Goal: Book appointment/travel/reservation

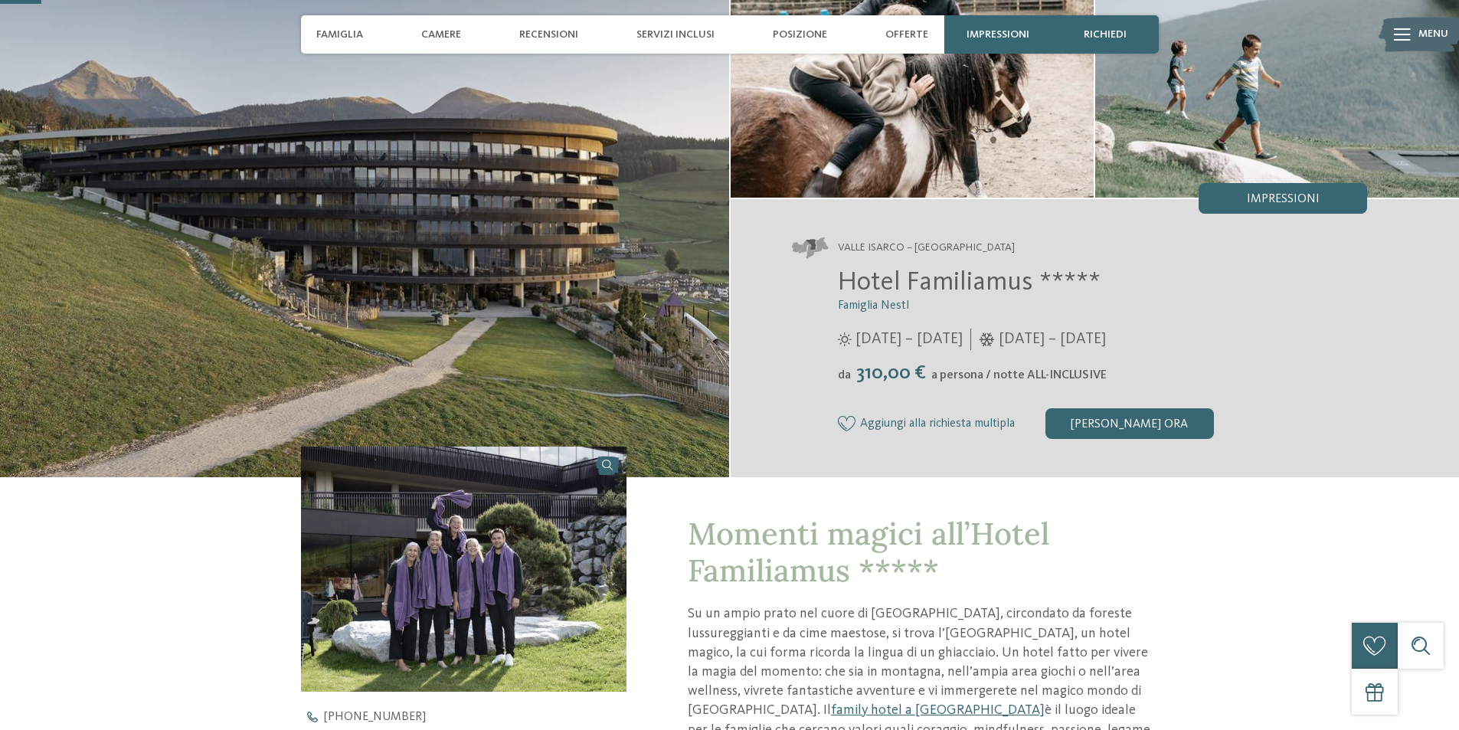
scroll to position [153, 0]
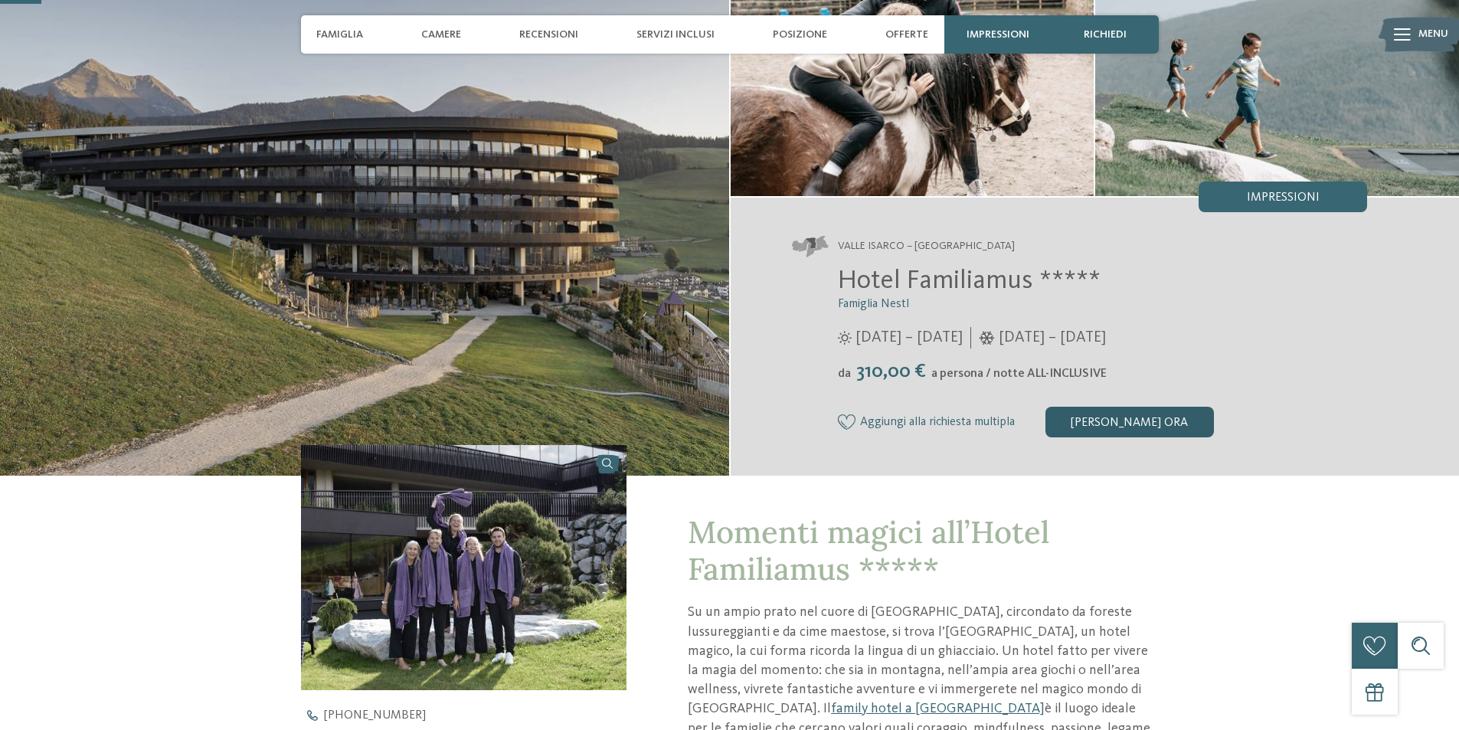
click at [1113, 424] on div "Richiedi ora" at bounding box center [1129, 422] width 168 height 31
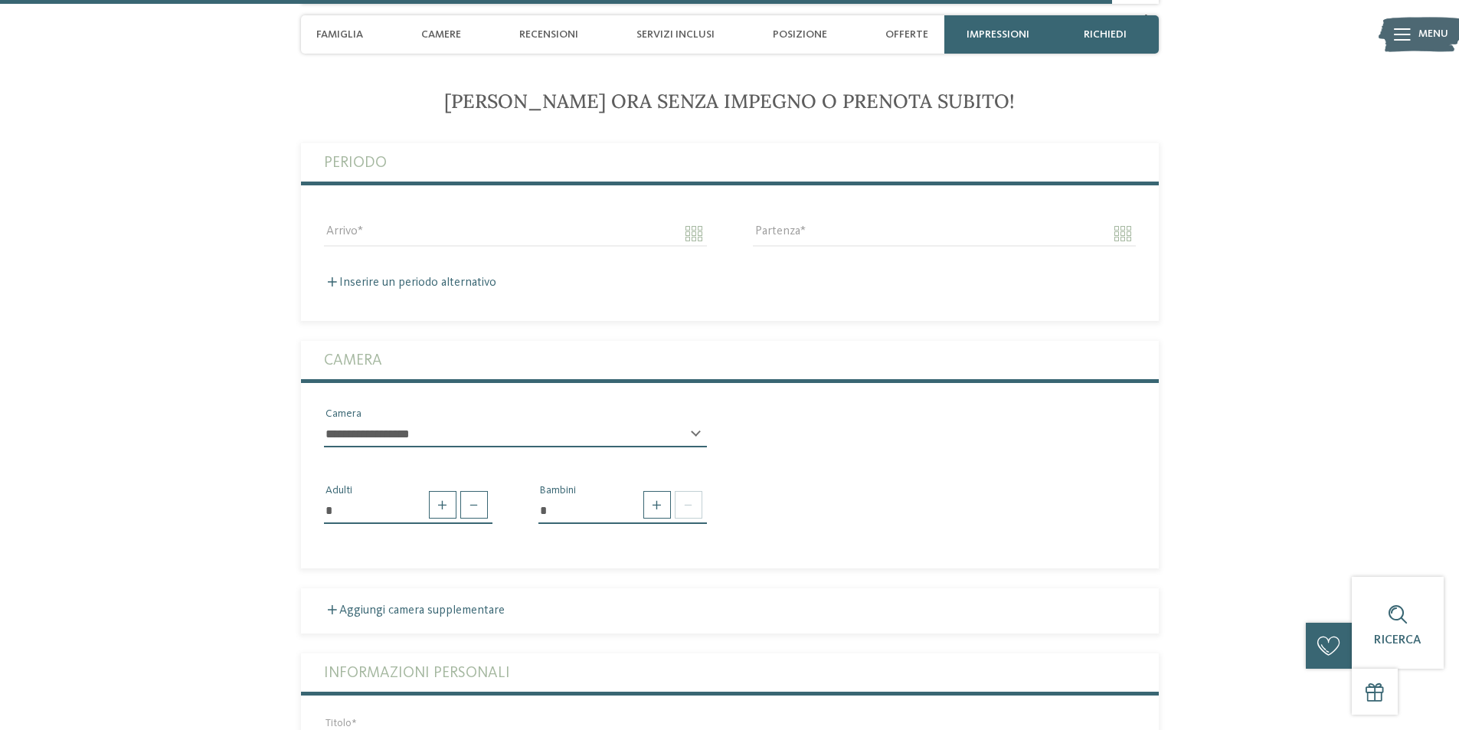
scroll to position [4105, 0]
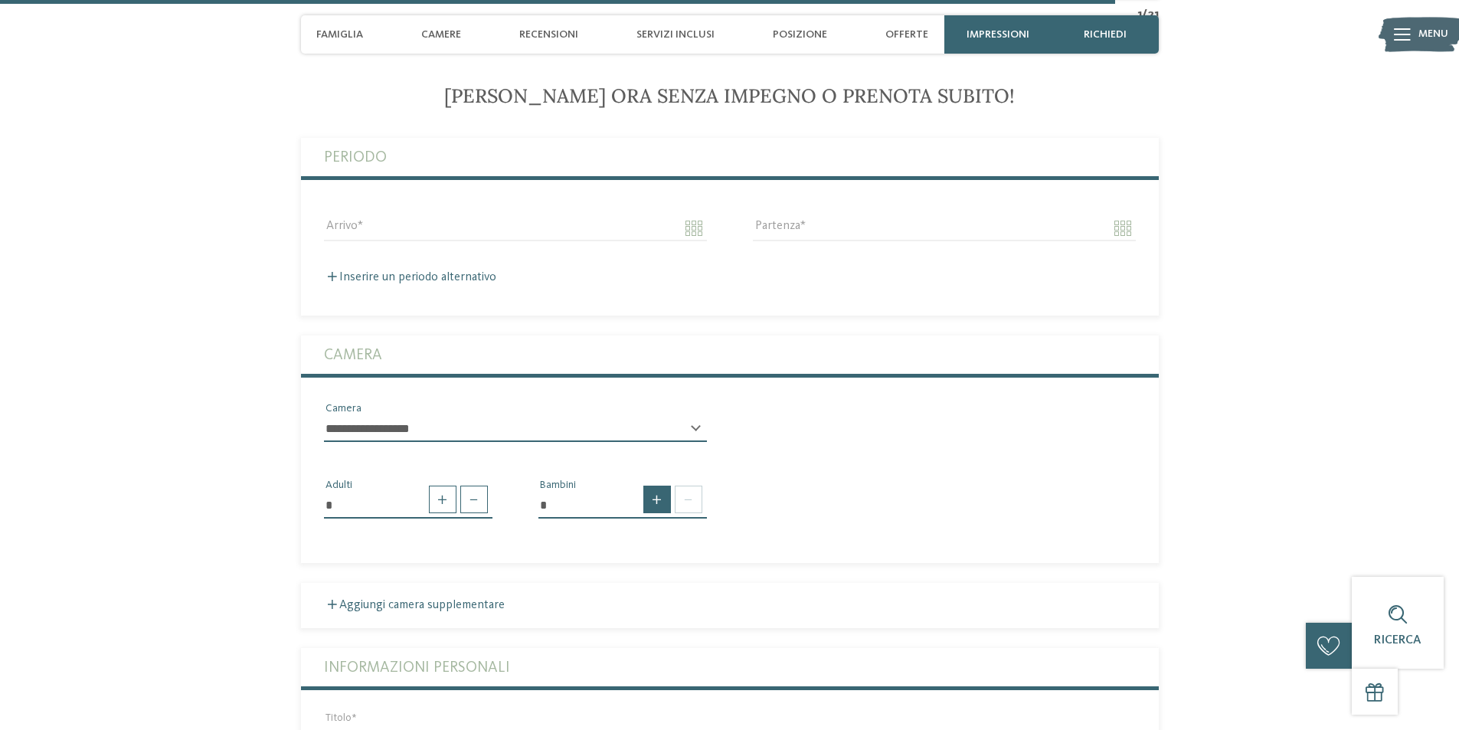
click at [662, 508] on span at bounding box center [657, 499] width 28 height 28
type input "*"
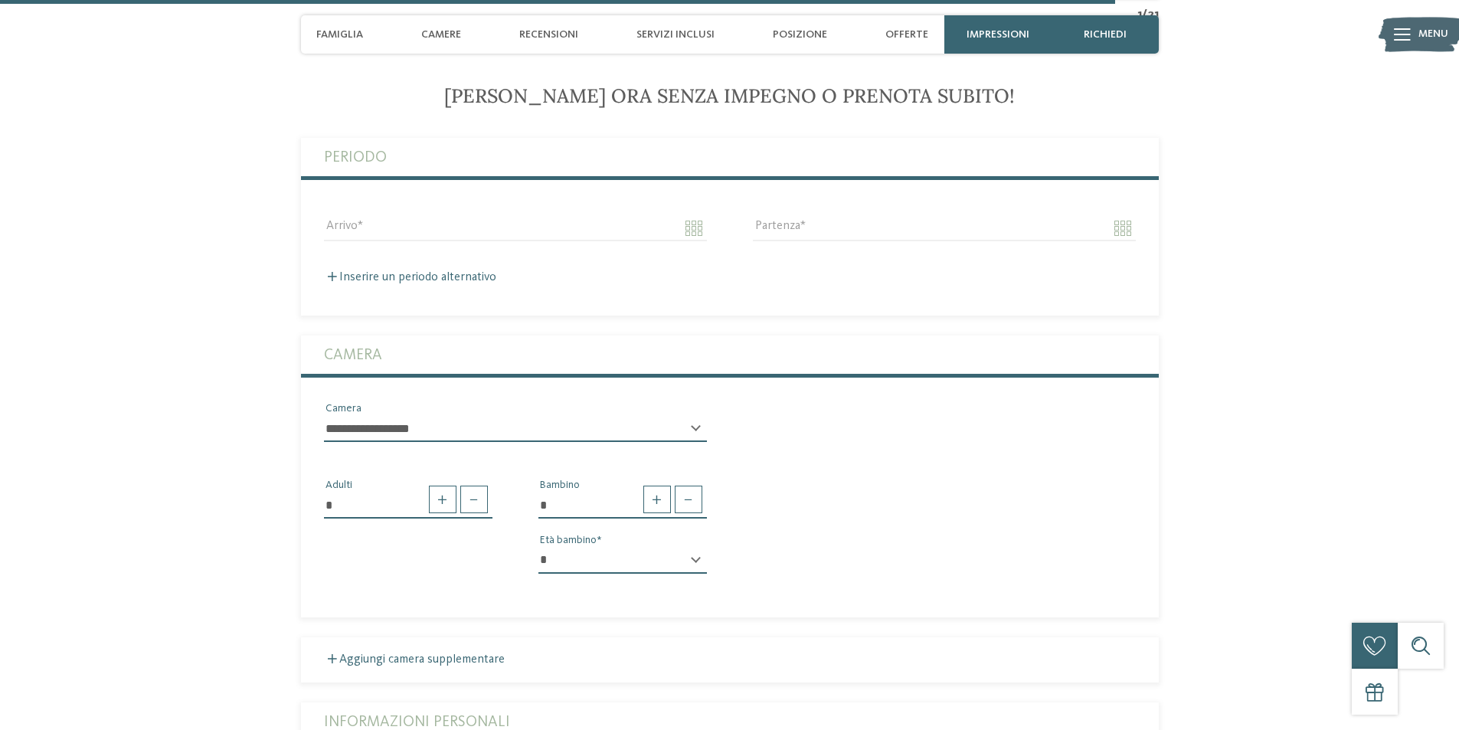
click at [696, 555] on div "* * * * * * * * * * * ** ** ** ** ** ** ** ** Età bambino" at bounding box center [622, 566] width 168 height 39
click at [698, 567] on select "* * * * * * * * * * * ** ** ** ** ** ** ** **" at bounding box center [622, 560] width 168 height 26
select select "**"
click at [538, 547] on select "* * * * * * * * * * * ** ** ** ** ** ** ** **" at bounding box center [622, 560] width 168 height 26
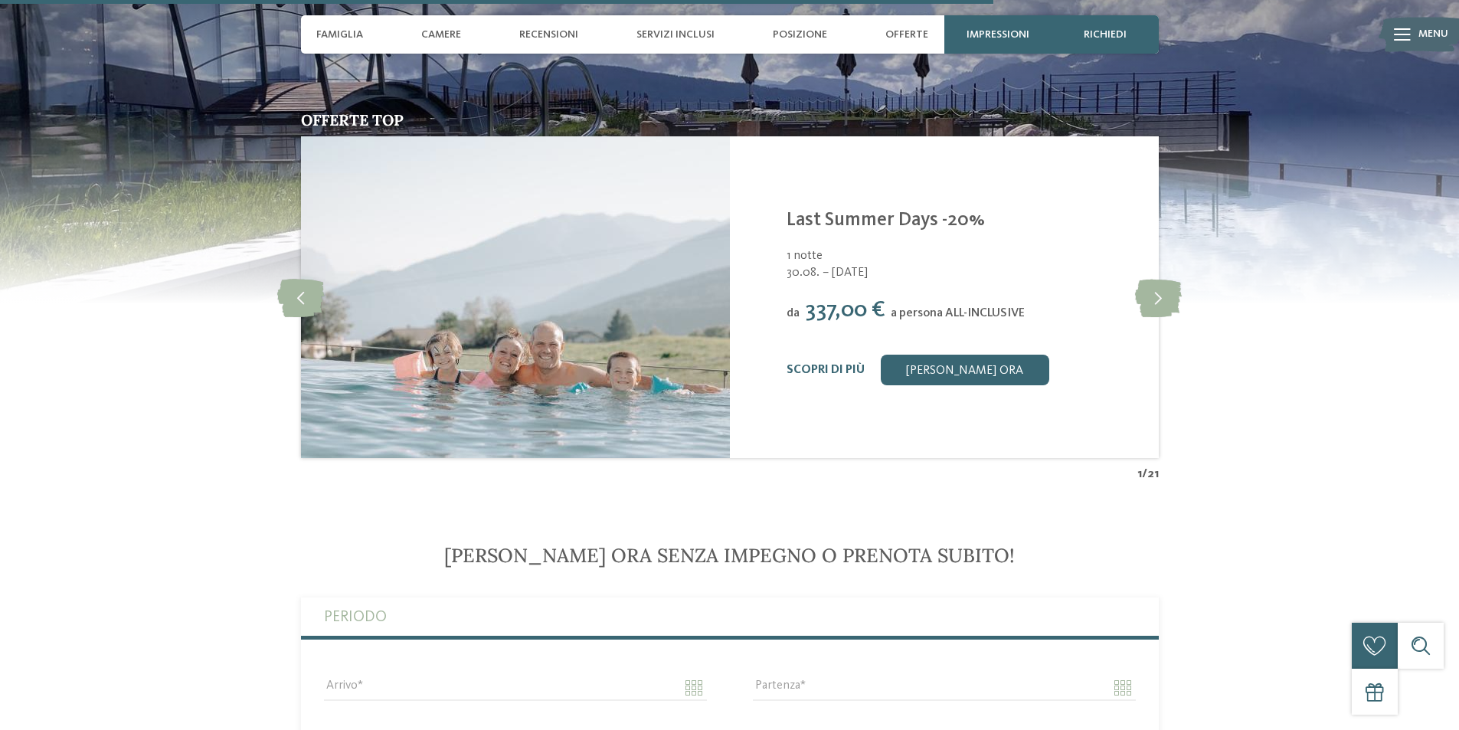
scroll to position [4029, 0]
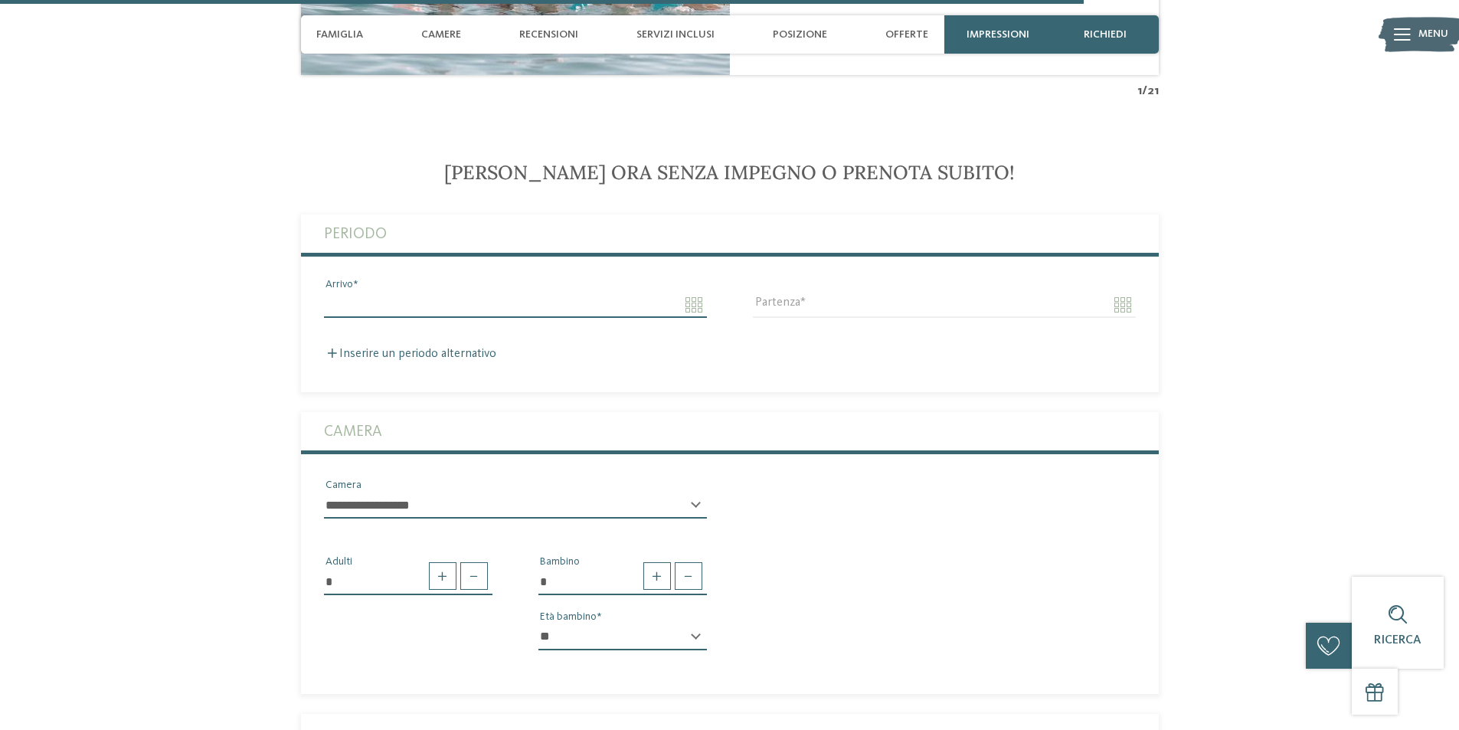
click at [540, 292] on input "Arrivo" at bounding box center [515, 305] width 383 height 26
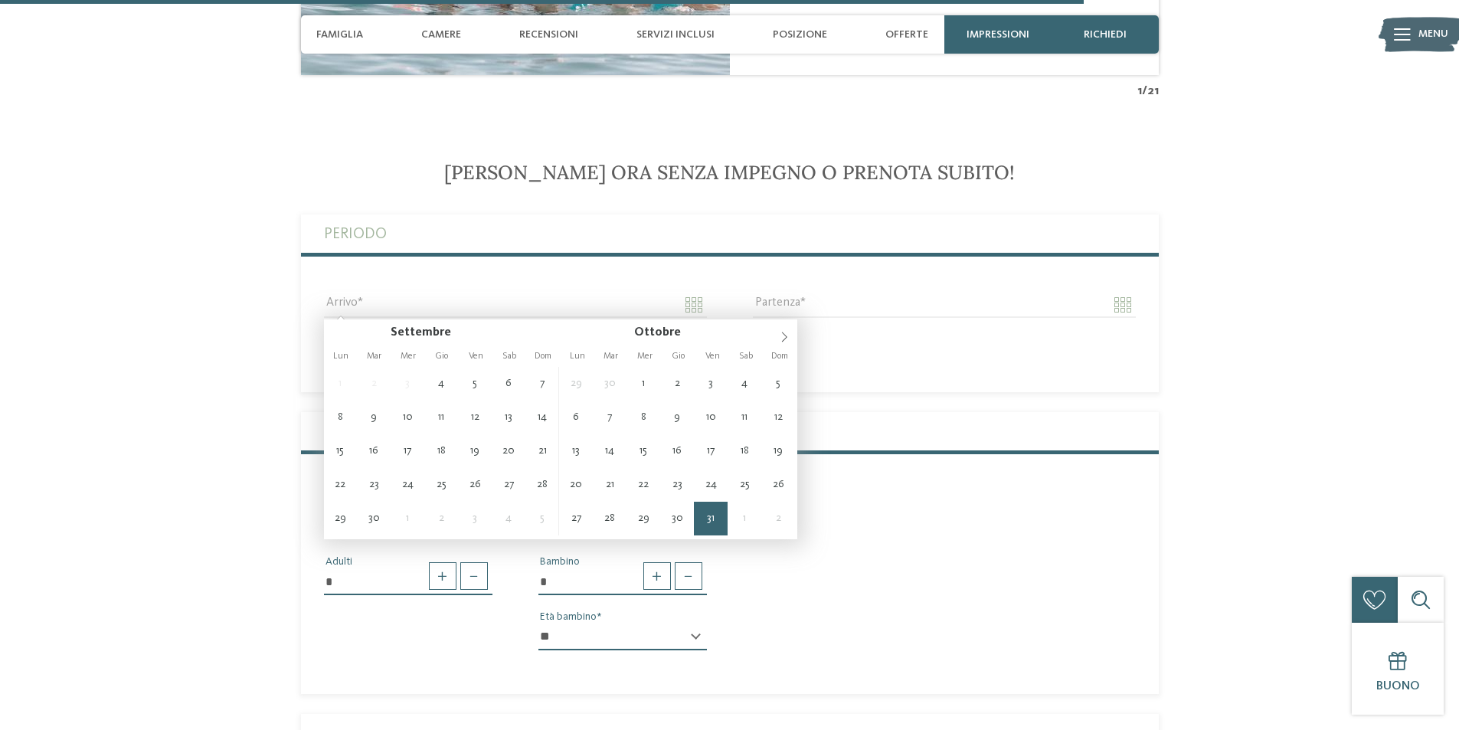
type input "**********"
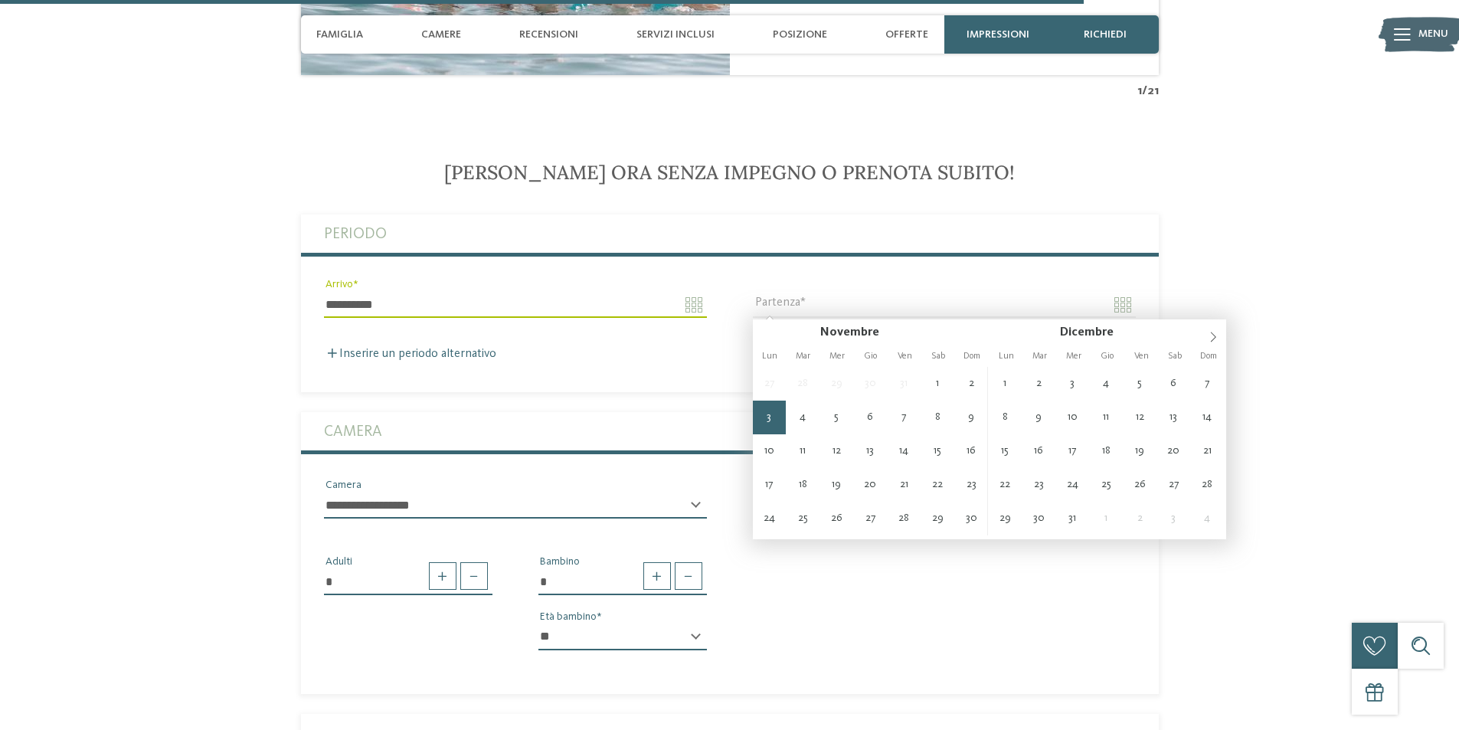
type input "**********"
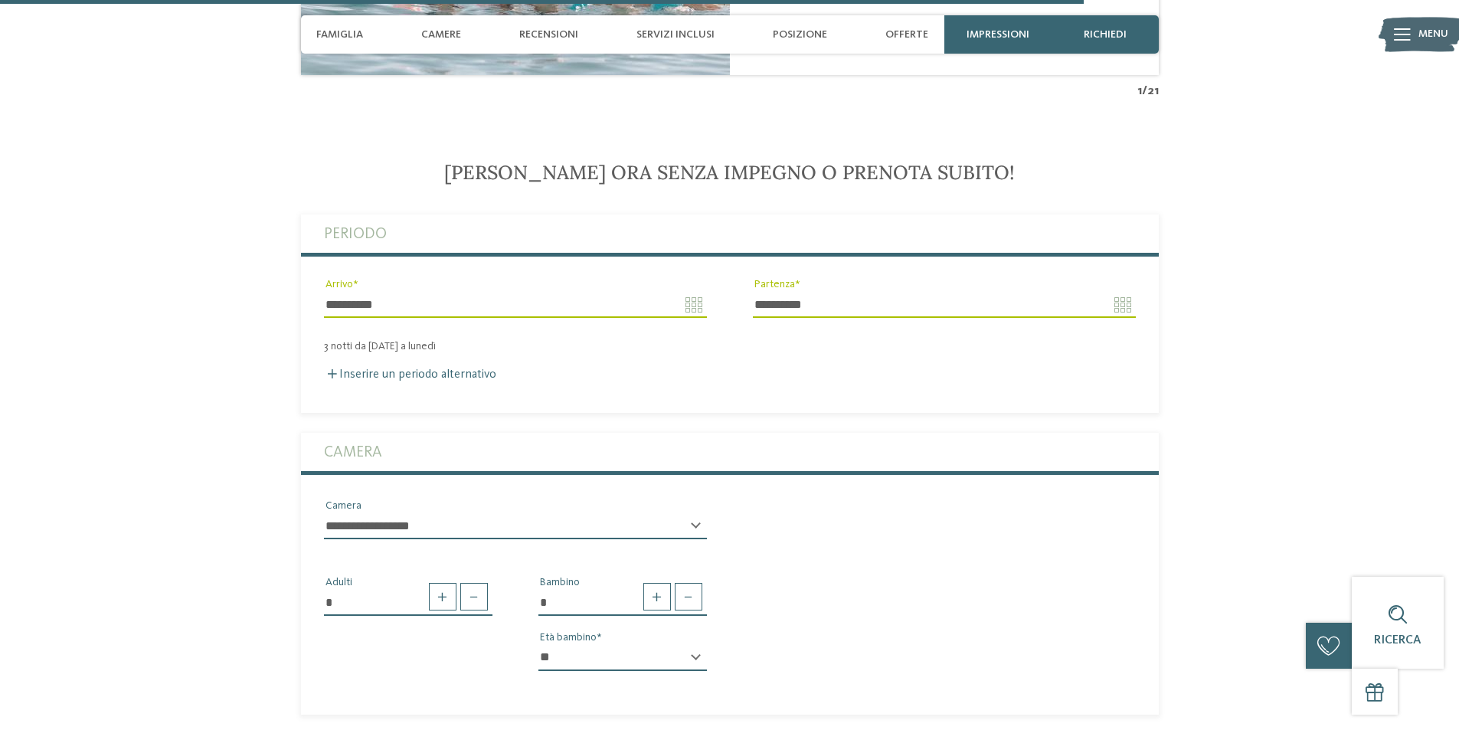
click at [568, 399] on fieldset "**********" at bounding box center [730, 313] width 858 height 198
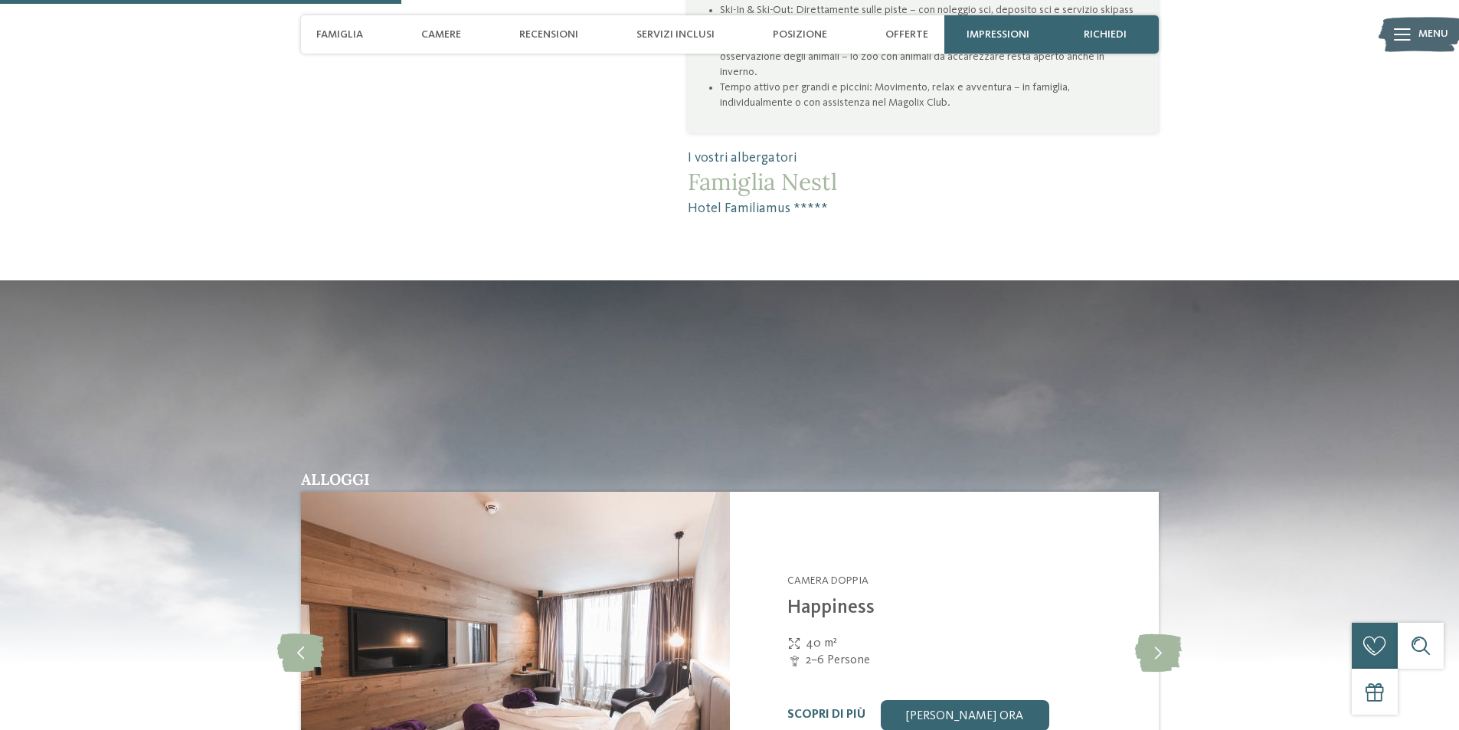
scroll to position [1502, 0]
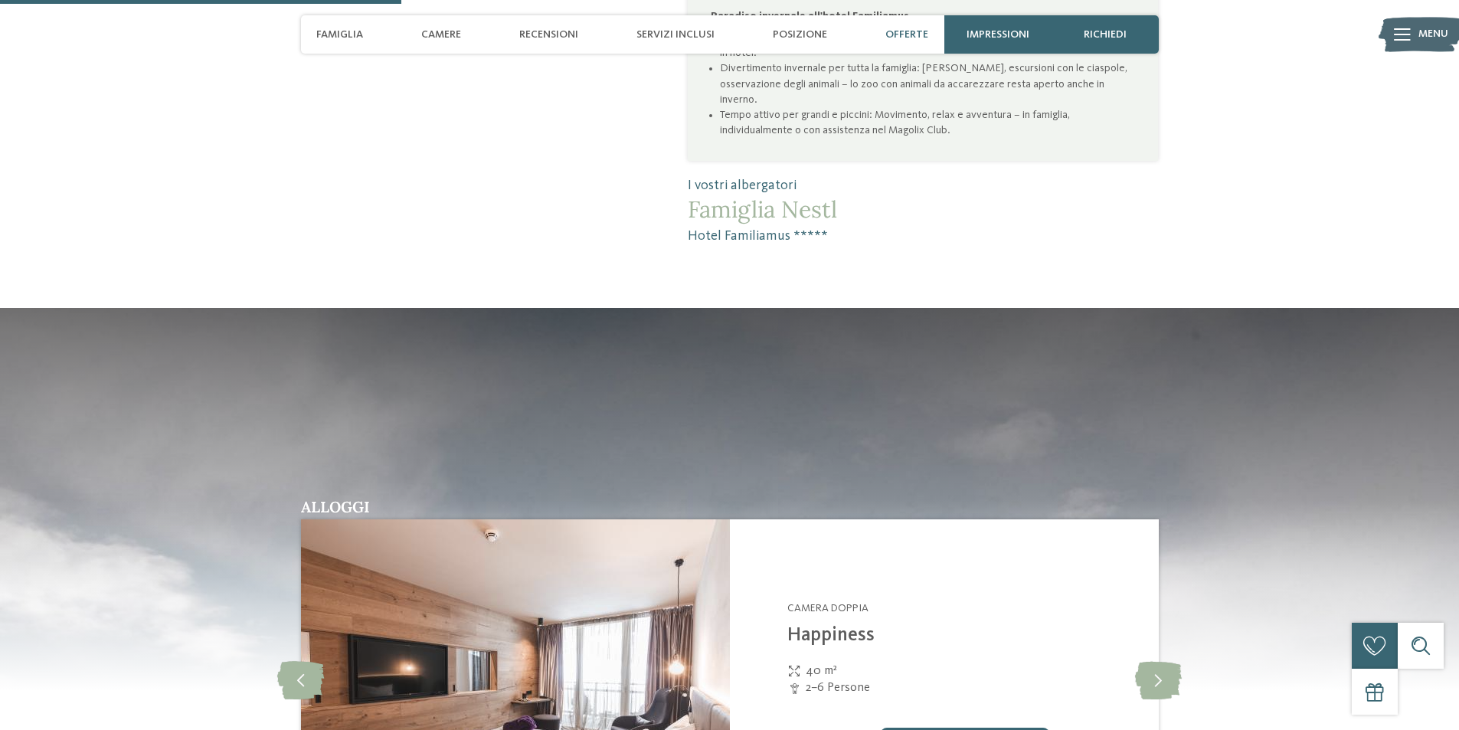
click at [920, 35] on span "Offerte" at bounding box center [906, 34] width 43 height 13
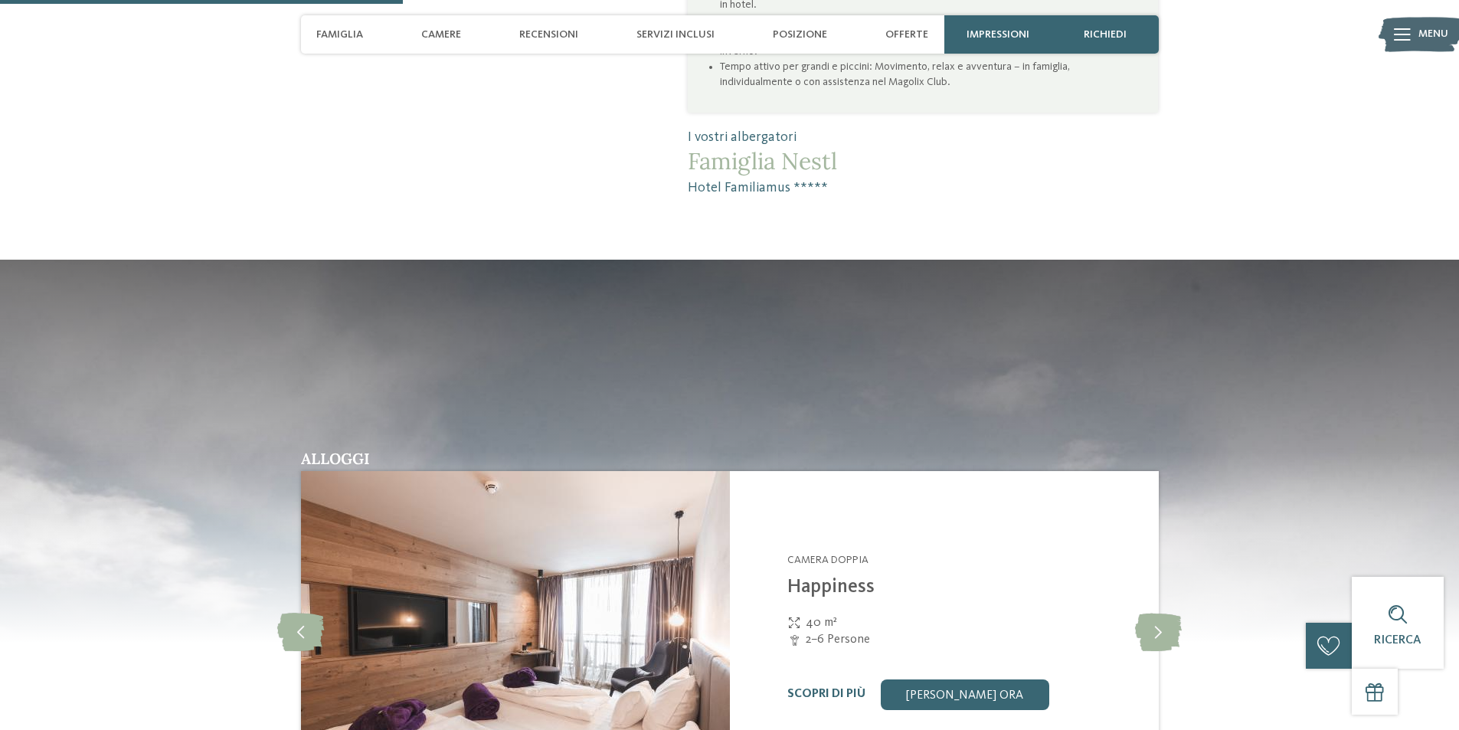
scroll to position [1732, 0]
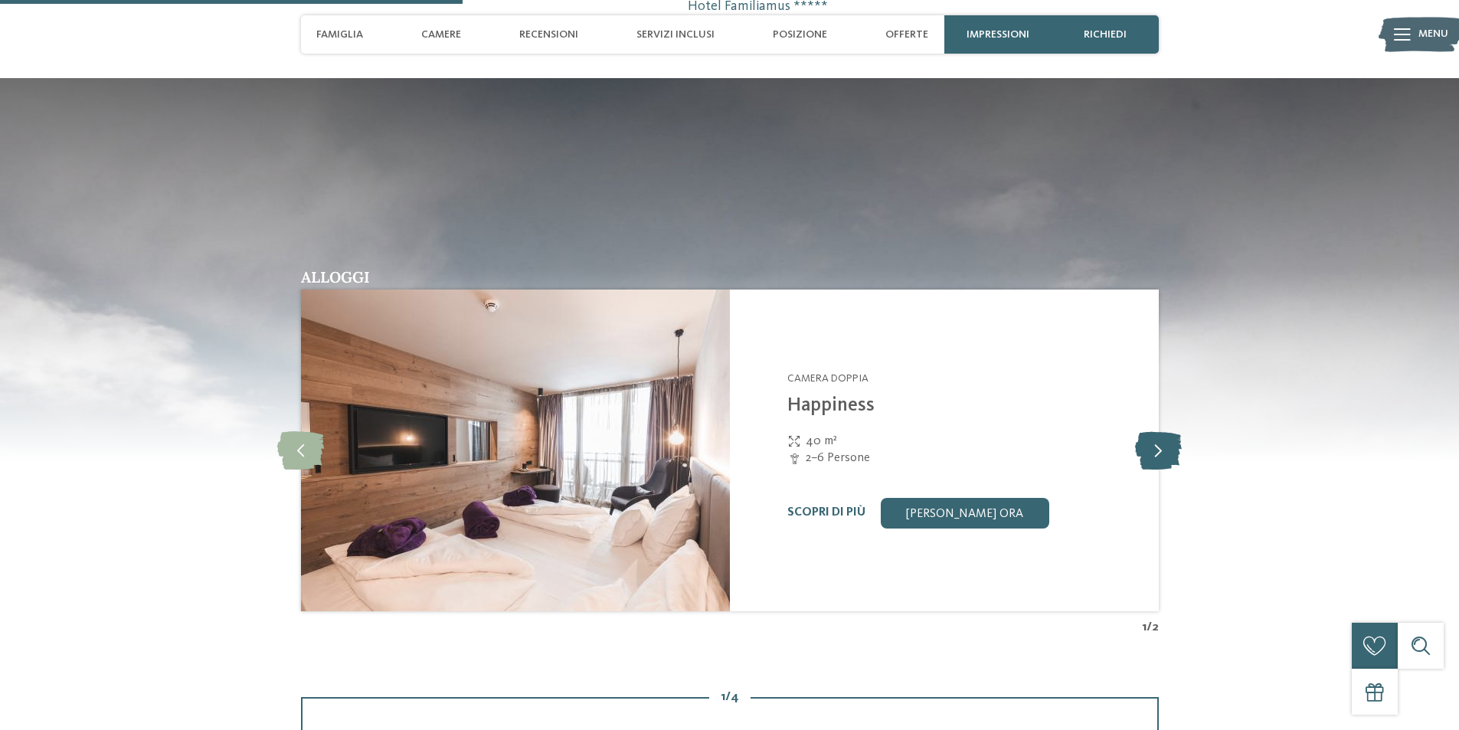
click at [1161, 446] on icon at bounding box center [1158, 450] width 47 height 38
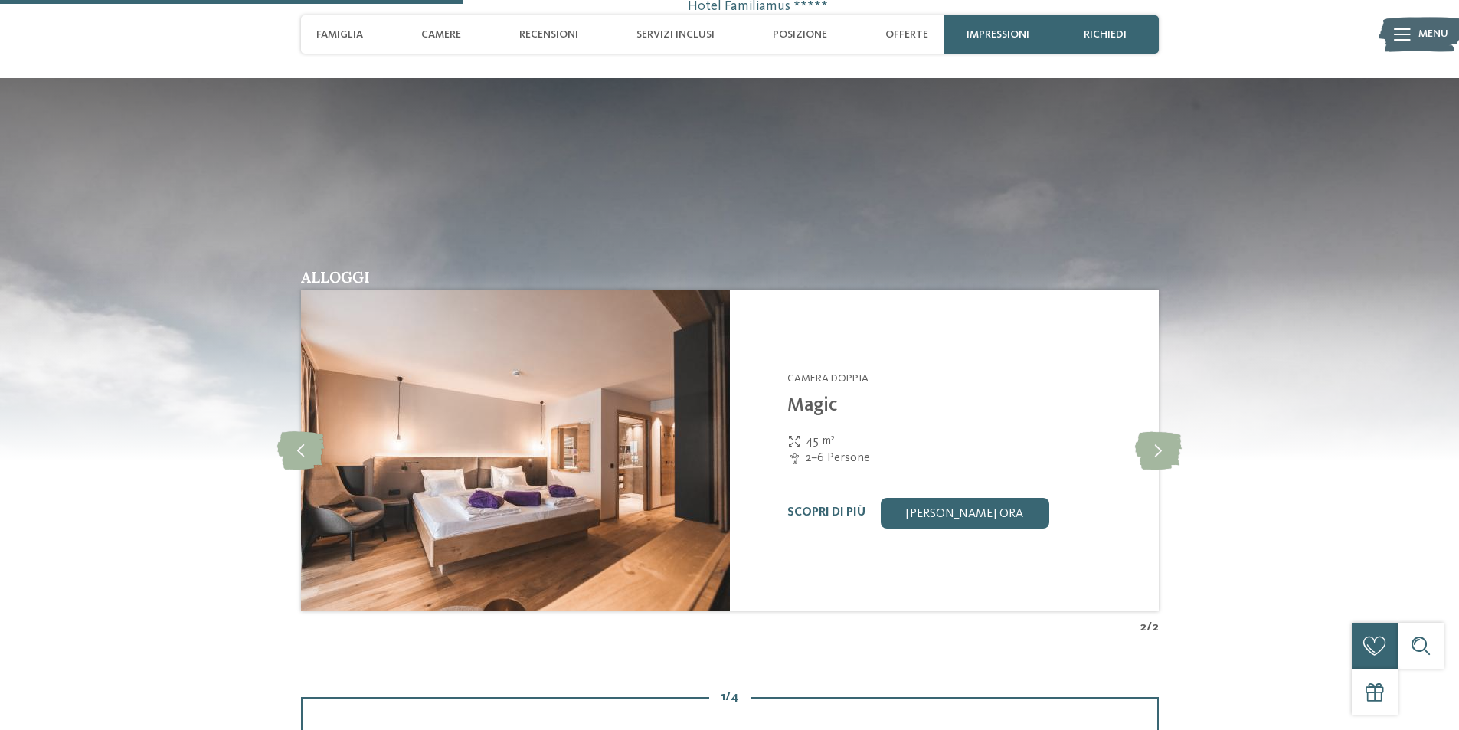
click at [586, 419] on img at bounding box center [515, 450] width 429 height 322
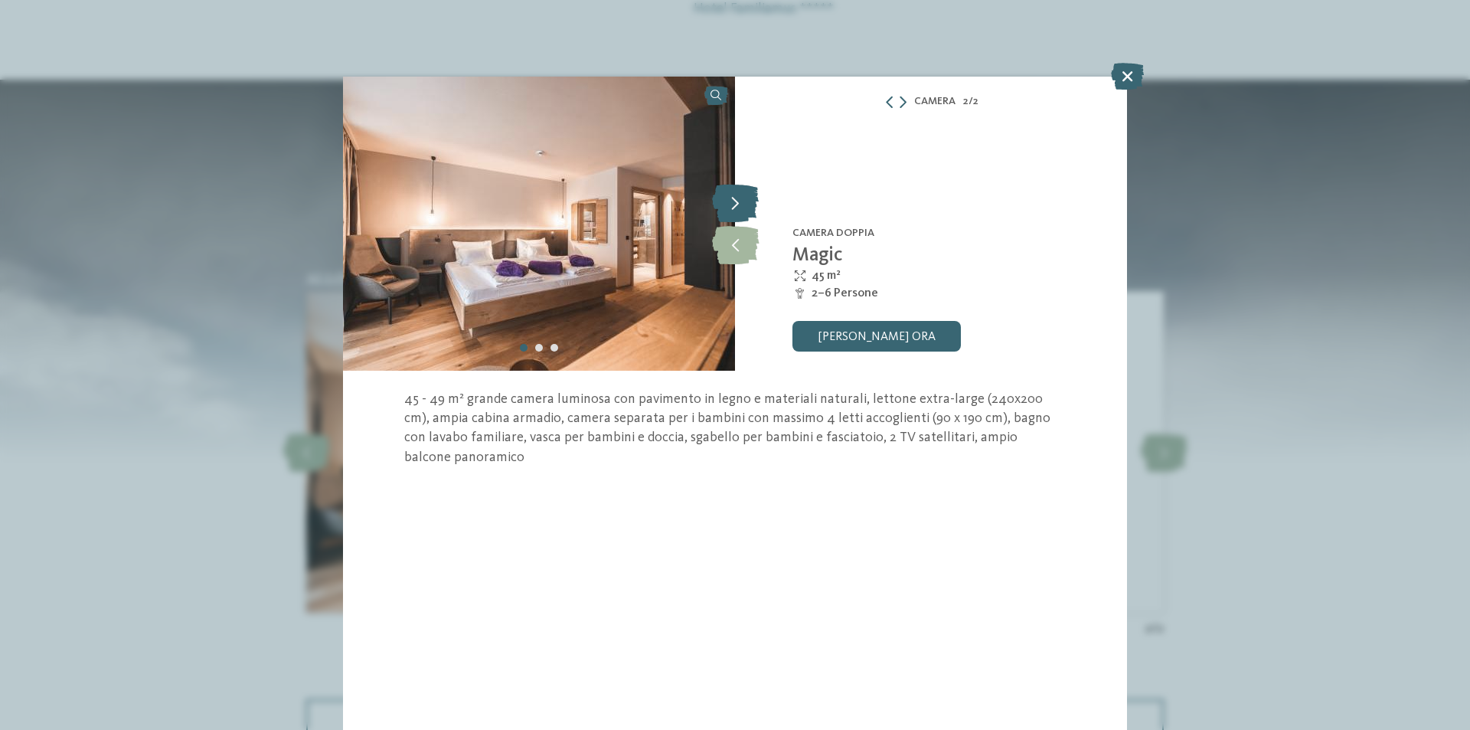
click at [743, 209] on icon at bounding box center [735, 203] width 47 height 38
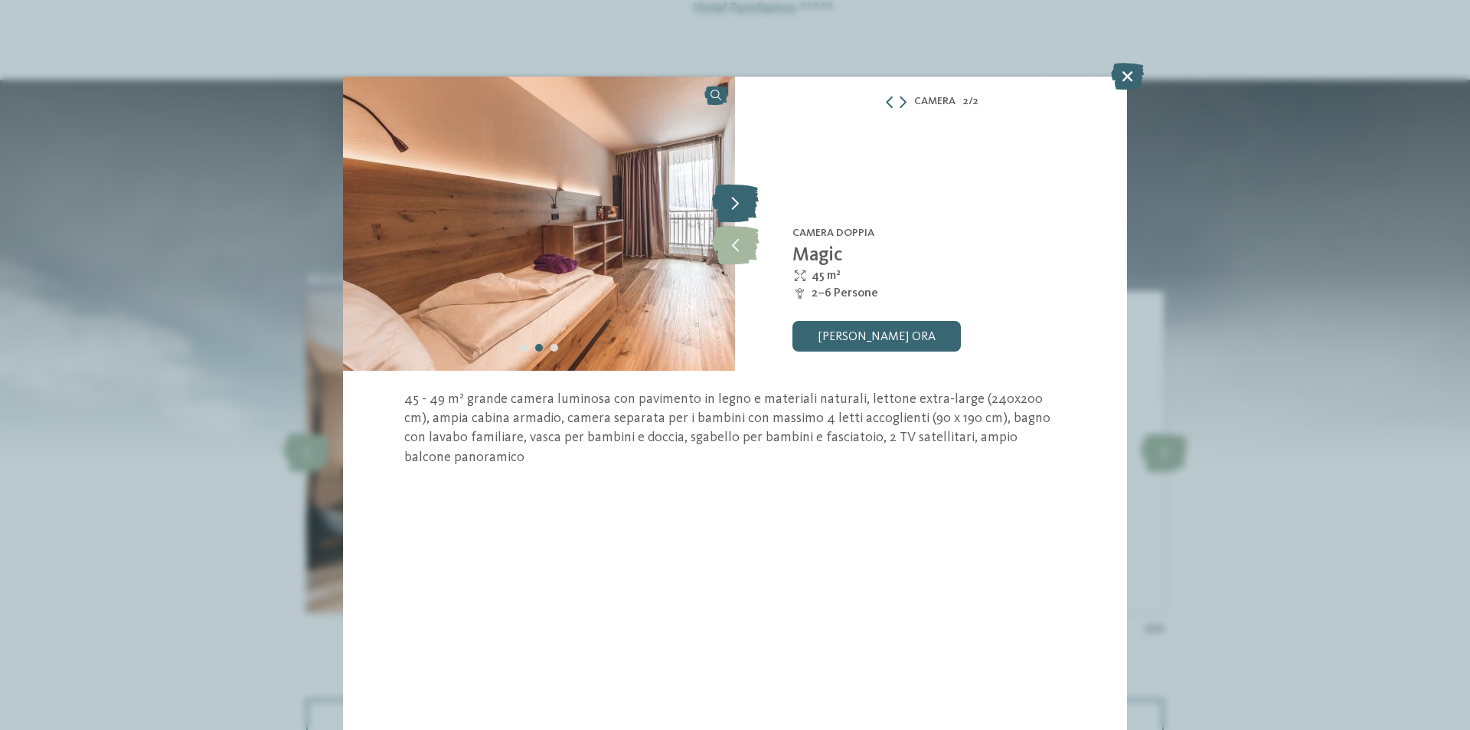
click at [743, 209] on icon at bounding box center [735, 203] width 47 height 38
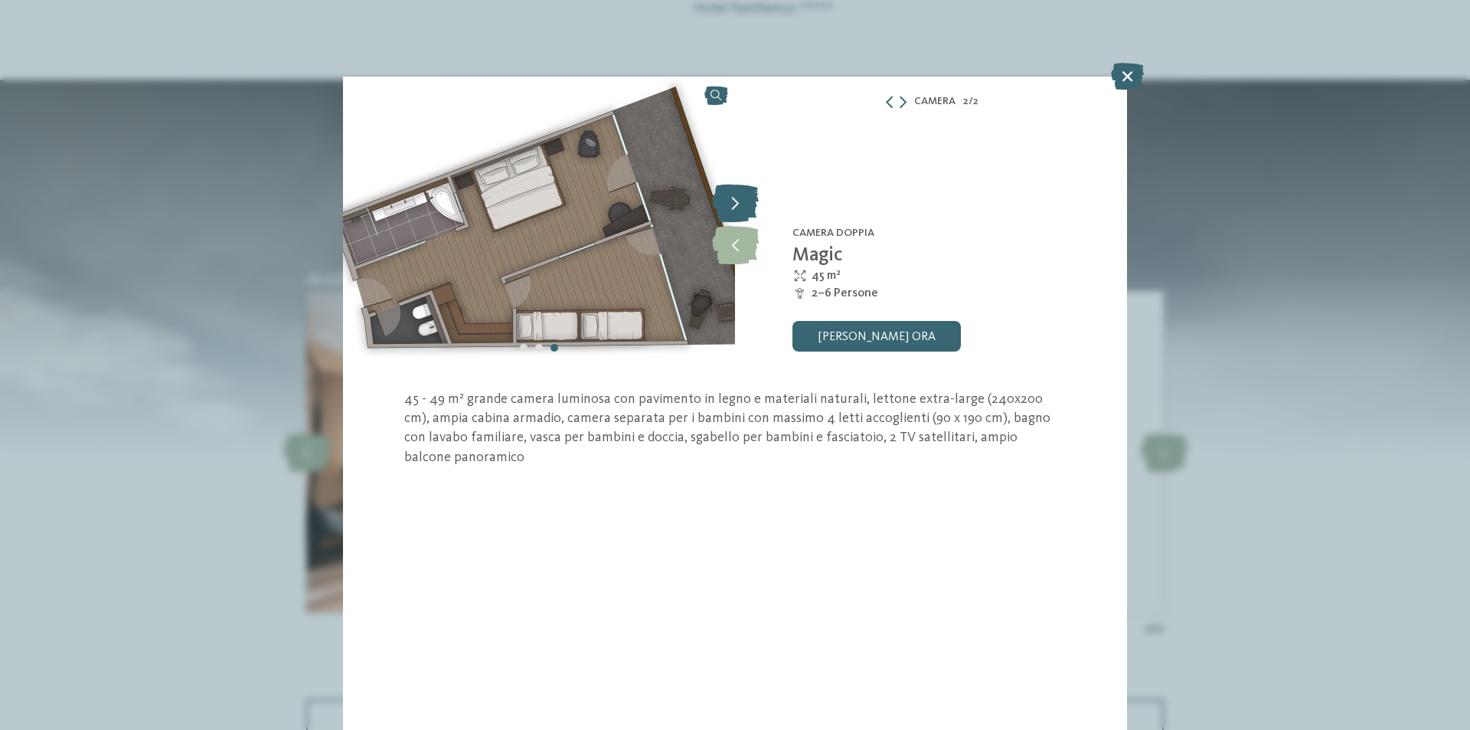
click at [743, 209] on icon at bounding box center [735, 203] width 47 height 38
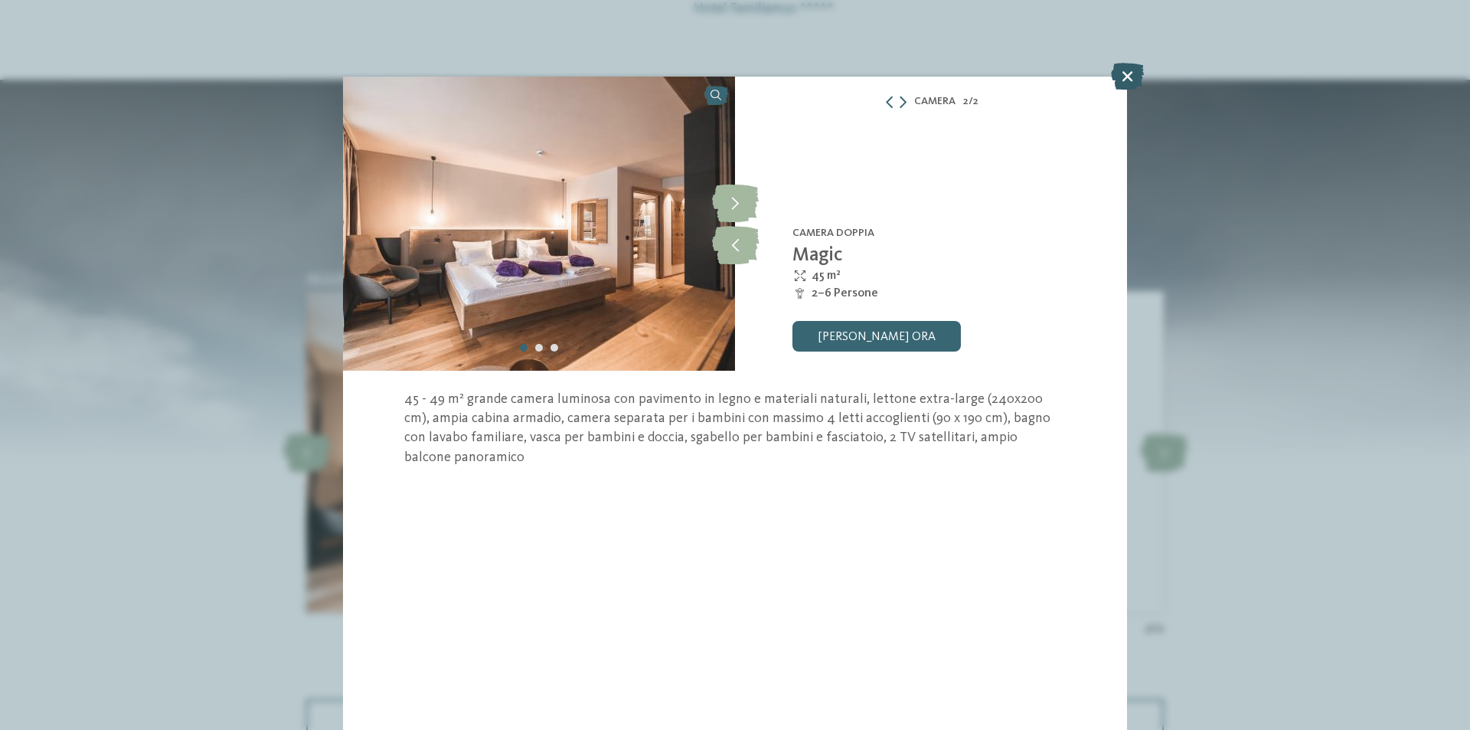
click at [1118, 73] on icon at bounding box center [1127, 76] width 33 height 27
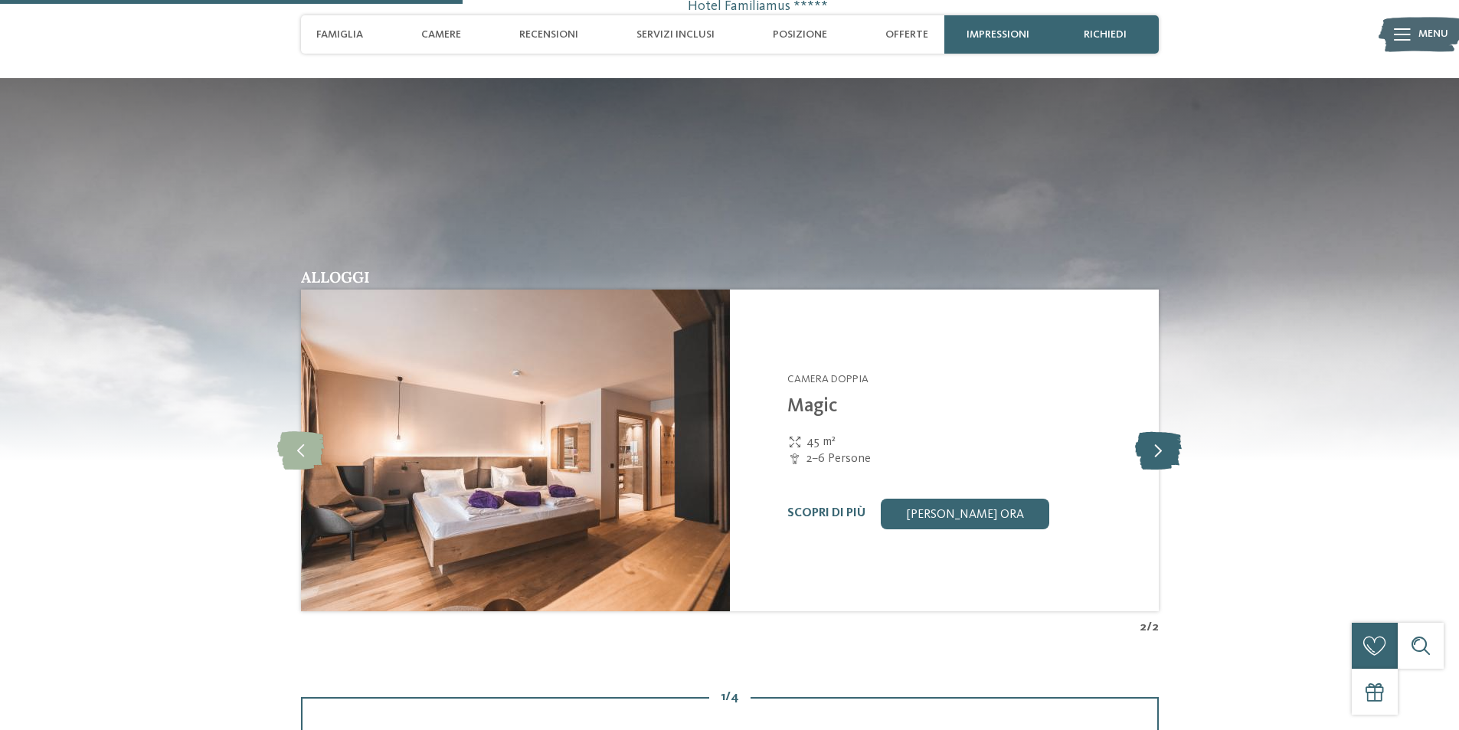
click at [1153, 453] on icon at bounding box center [1158, 450] width 47 height 38
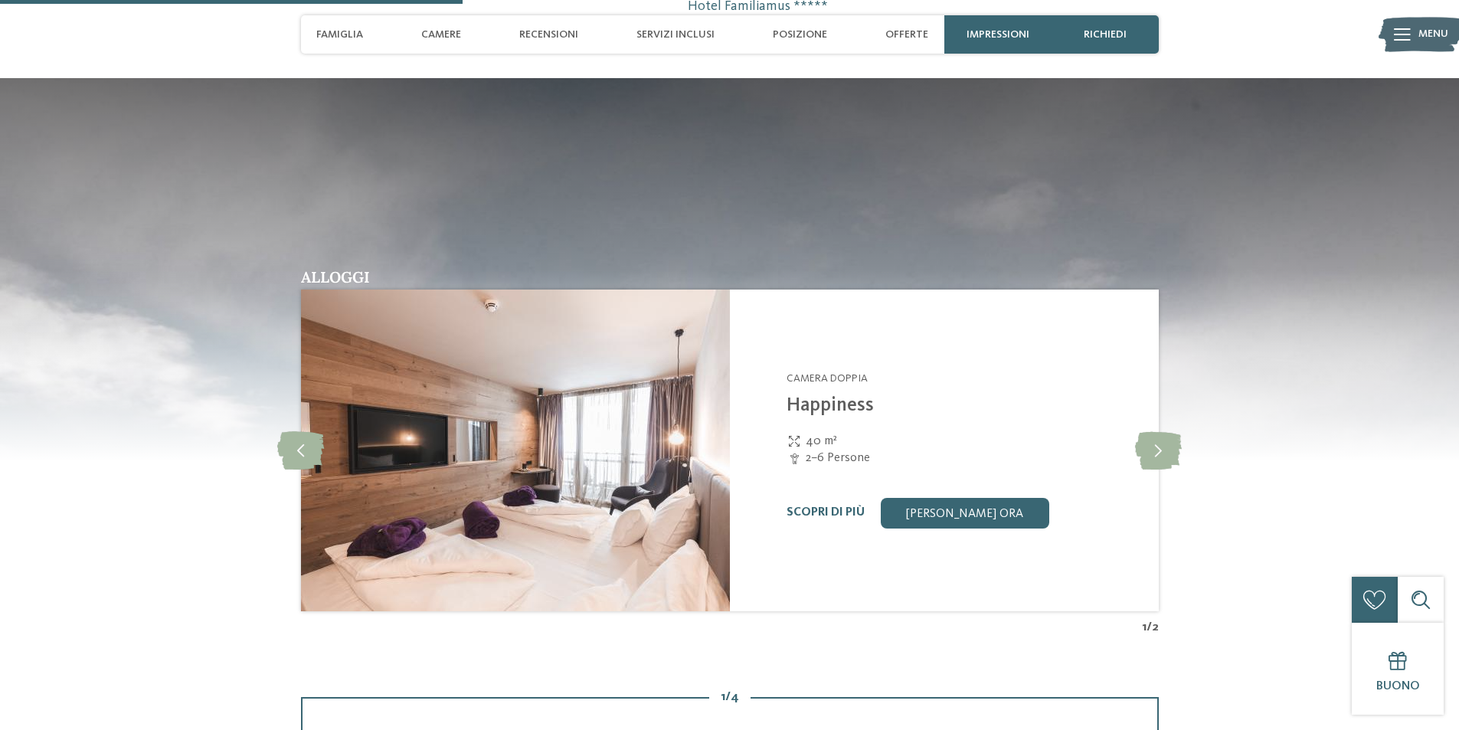
click at [577, 426] on img at bounding box center [514, 450] width 429 height 322
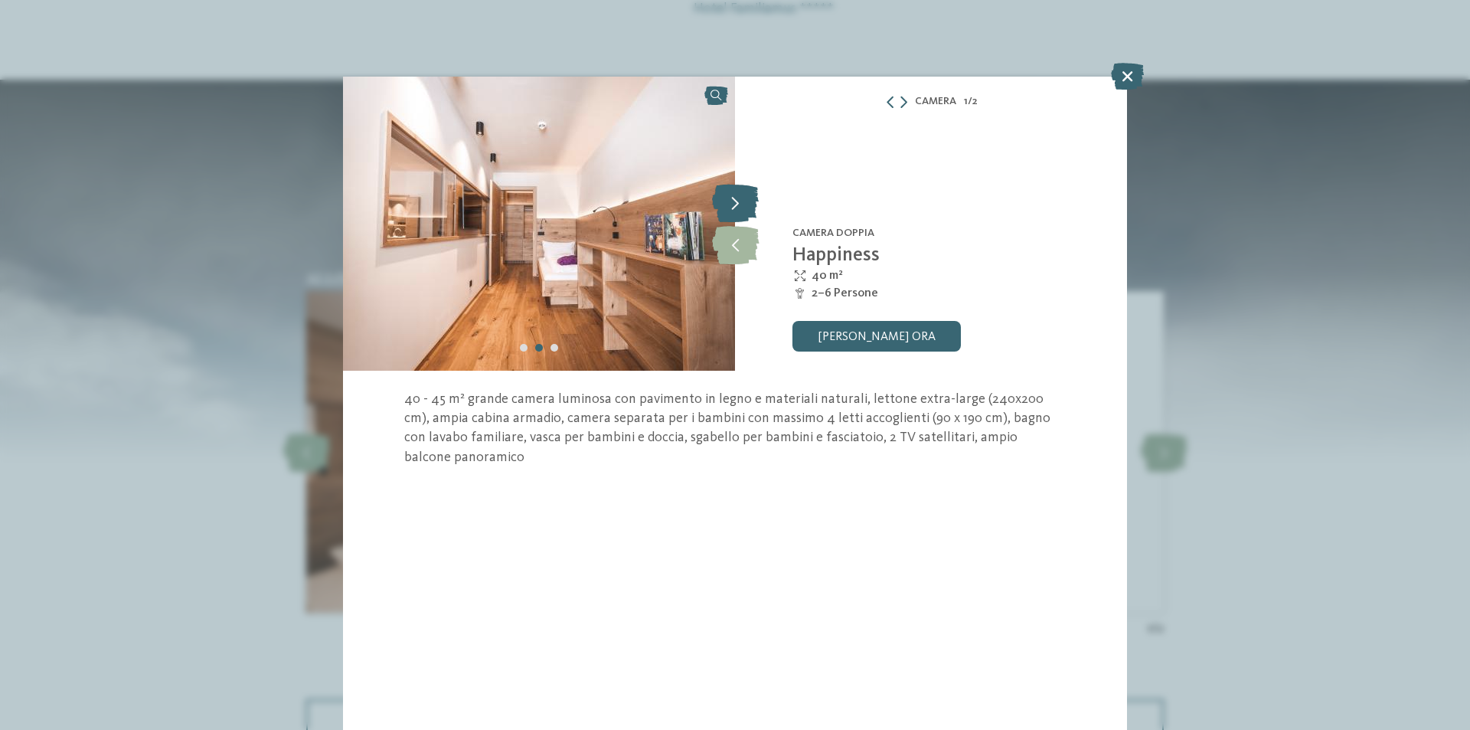
click at [756, 188] on icon at bounding box center [735, 203] width 47 height 38
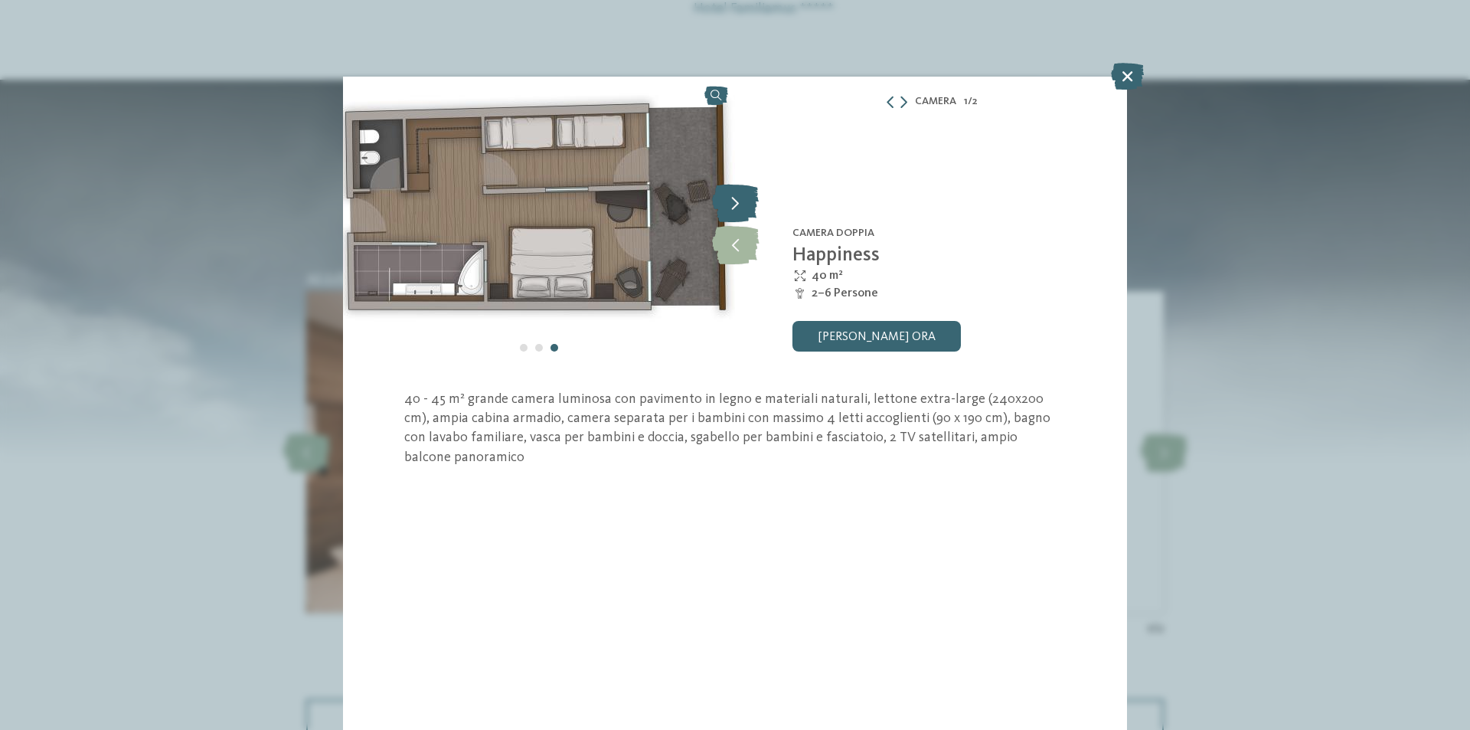
click at [751, 194] on icon at bounding box center [735, 203] width 47 height 38
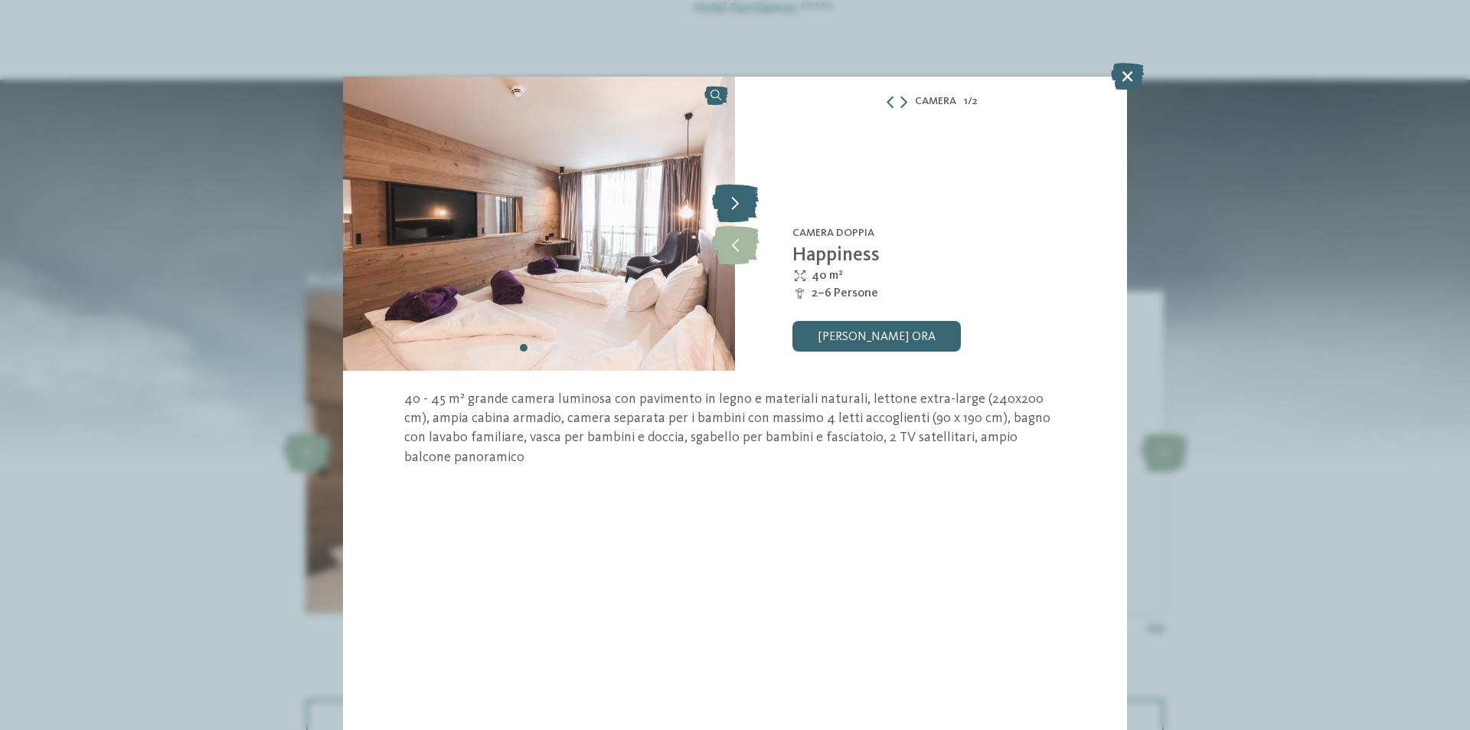
click at [751, 194] on icon at bounding box center [735, 203] width 47 height 38
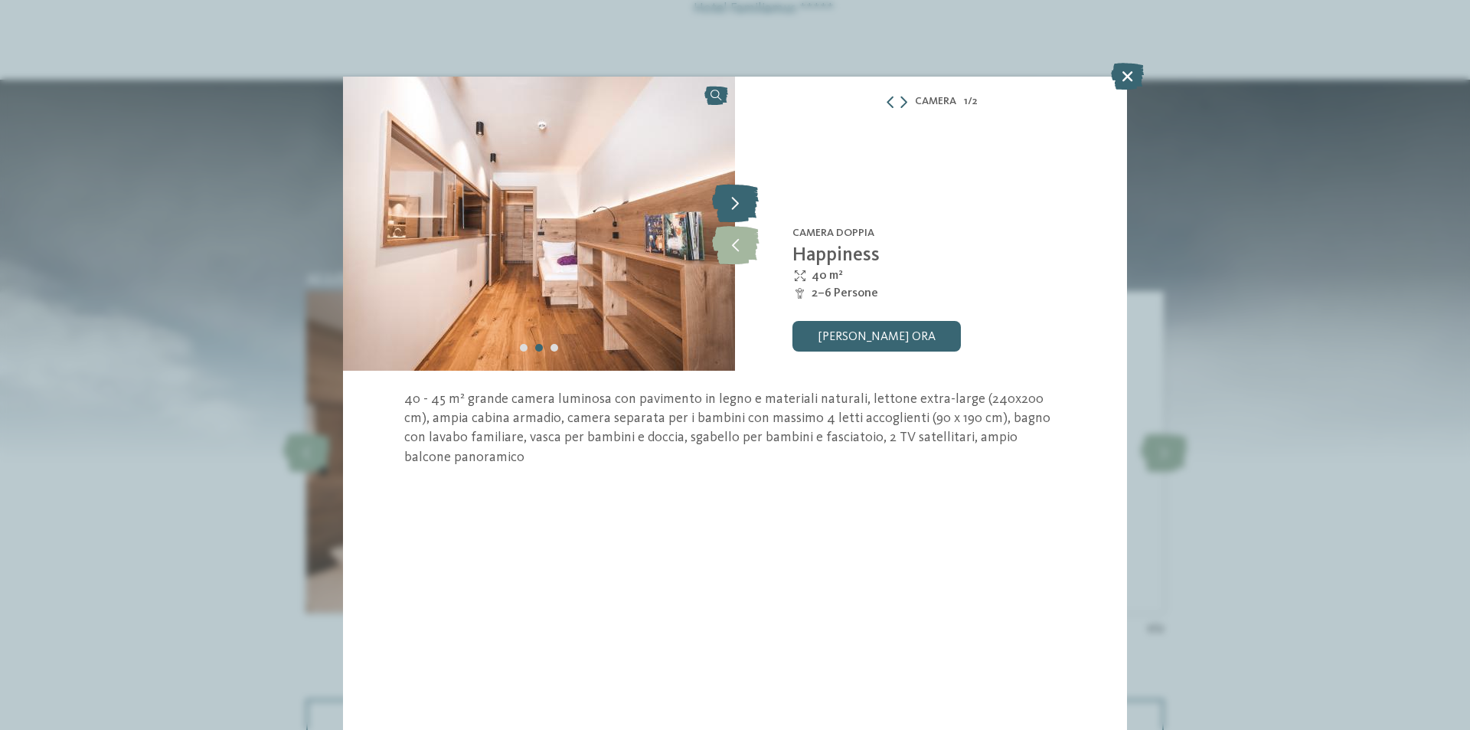
click at [751, 194] on icon at bounding box center [735, 203] width 47 height 38
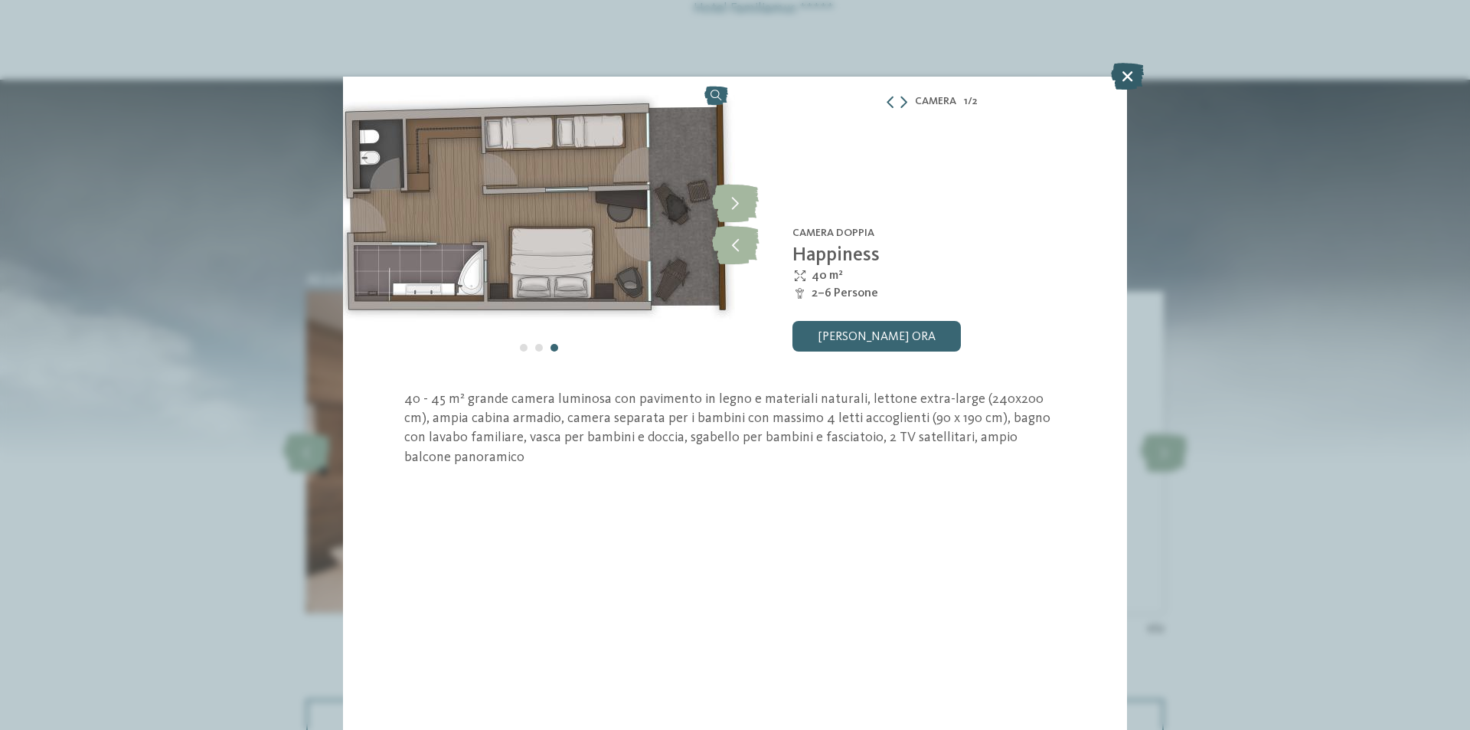
click at [1124, 87] on icon at bounding box center [1127, 76] width 33 height 27
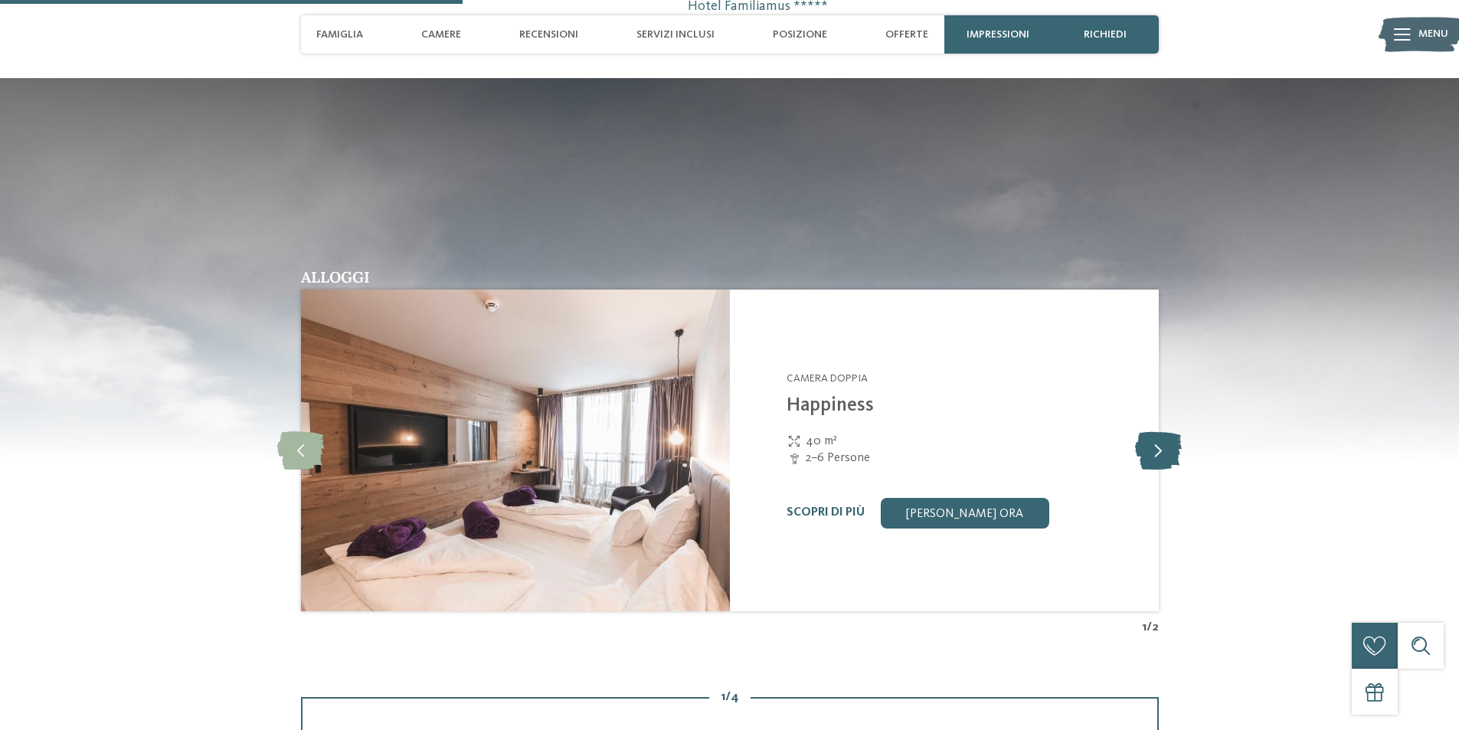
click at [1155, 453] on icon at bounding box center [1158, 450] width 47 height 38
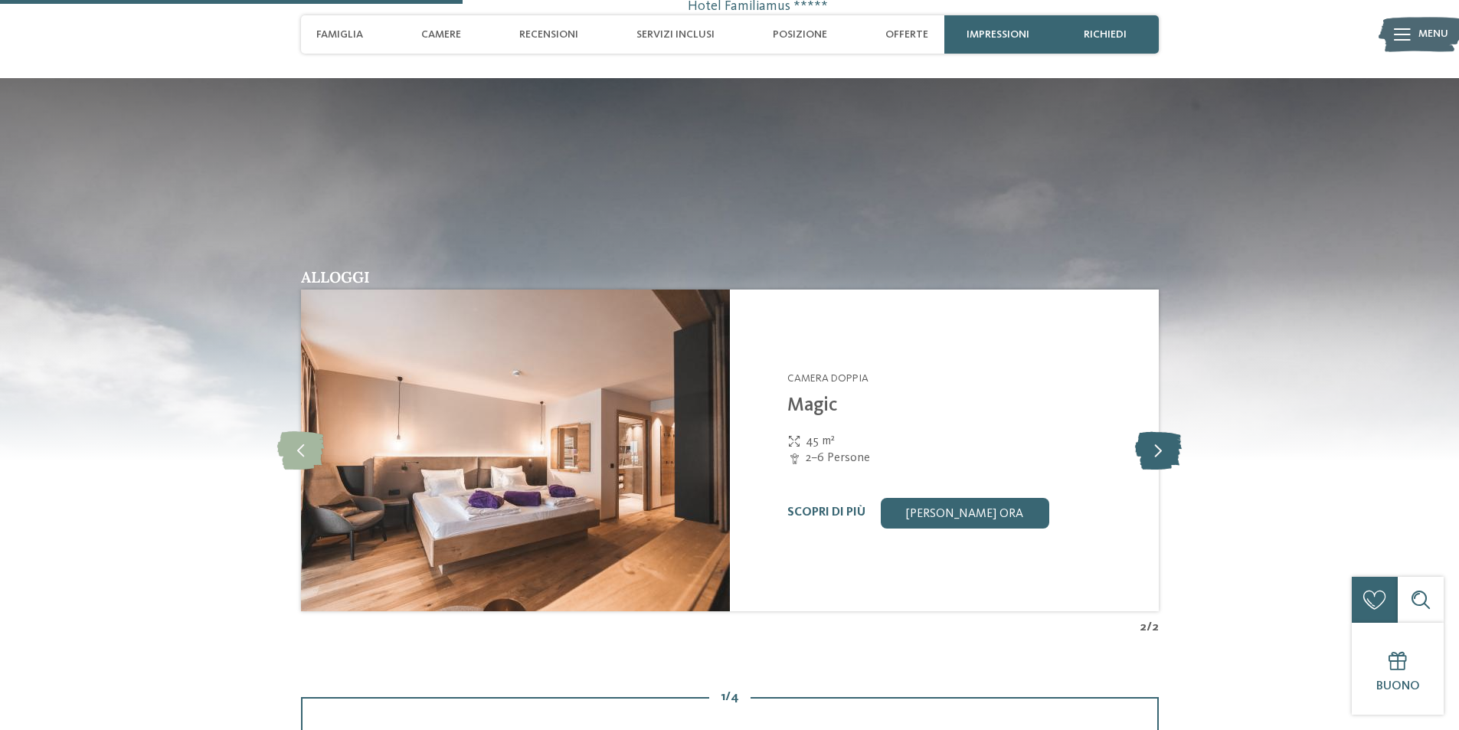
click at [1145, 445] on icon at bounding box center [1158, 450] width 47 height 38
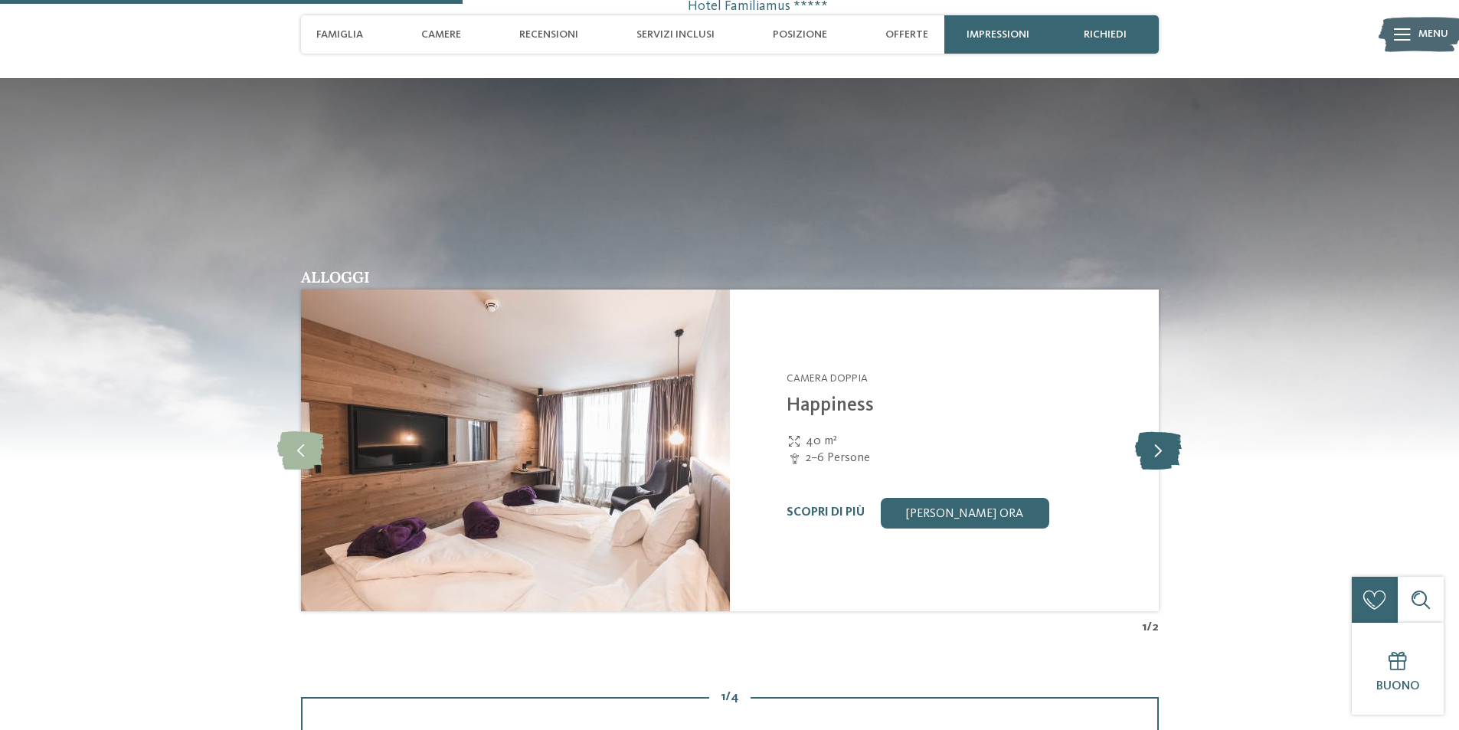
click at [1145, 445] on icon at bounding box center [1158, 450] width 47 height 38
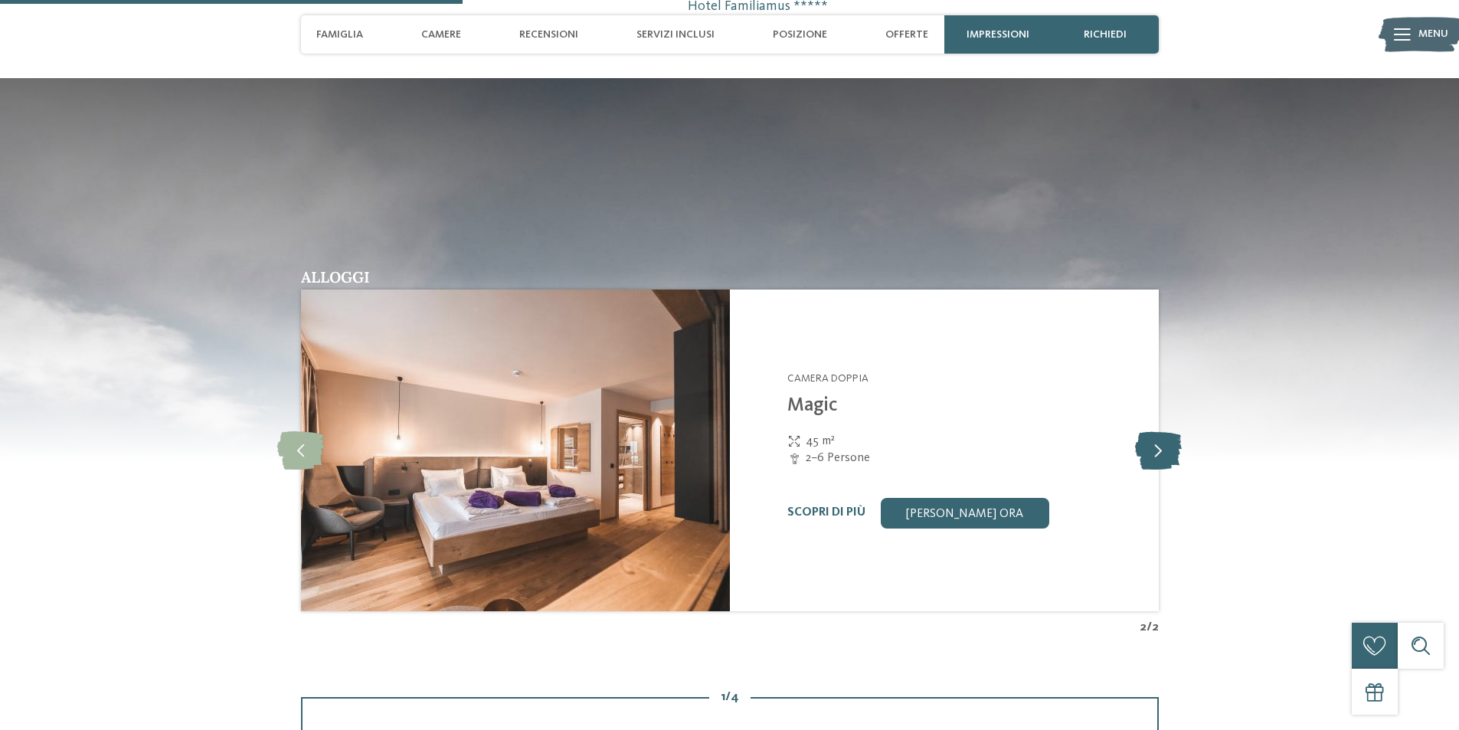
click at [1145, 444] on icon at bounding box center [1158, 450] width 47 height 38
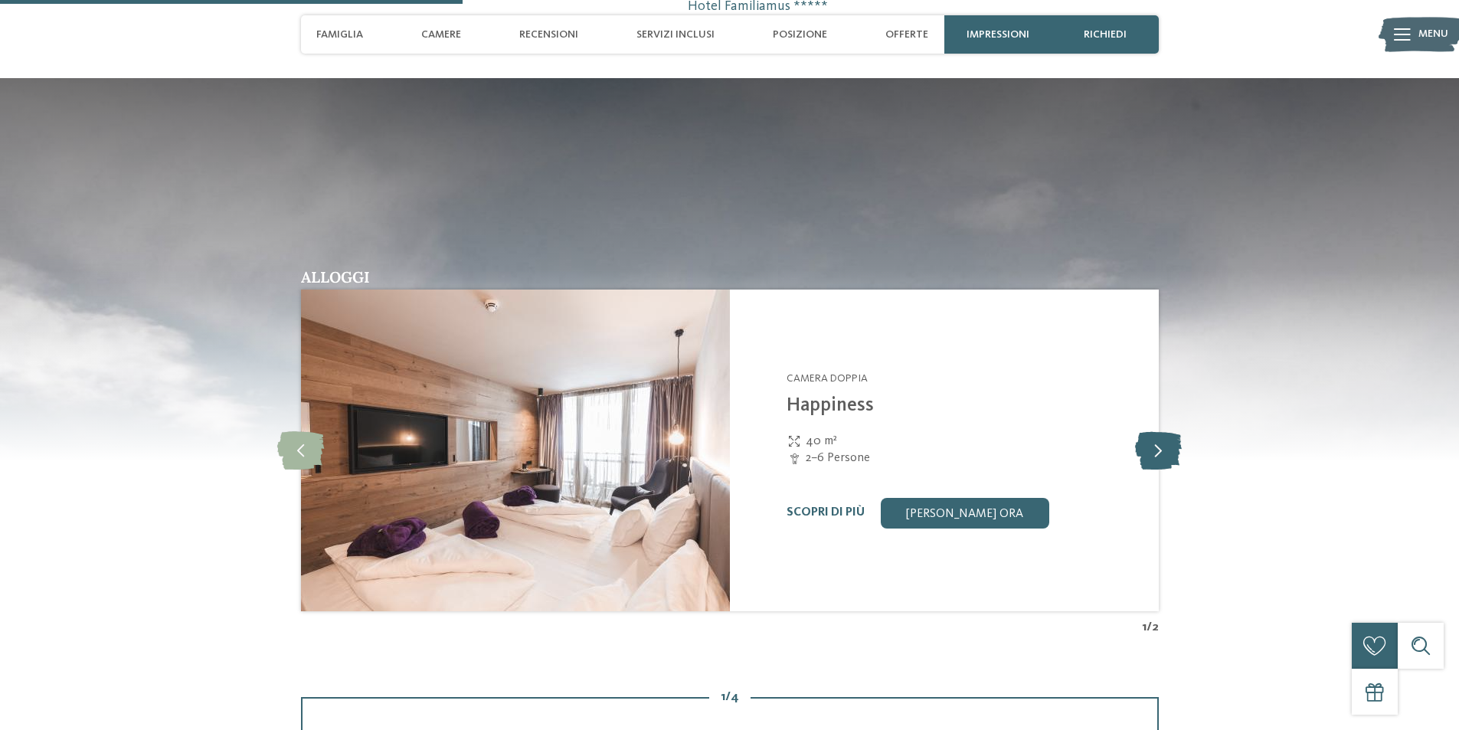
click at [1145, 444] on icon at bounding box center [1158, 450] width 47 height 38
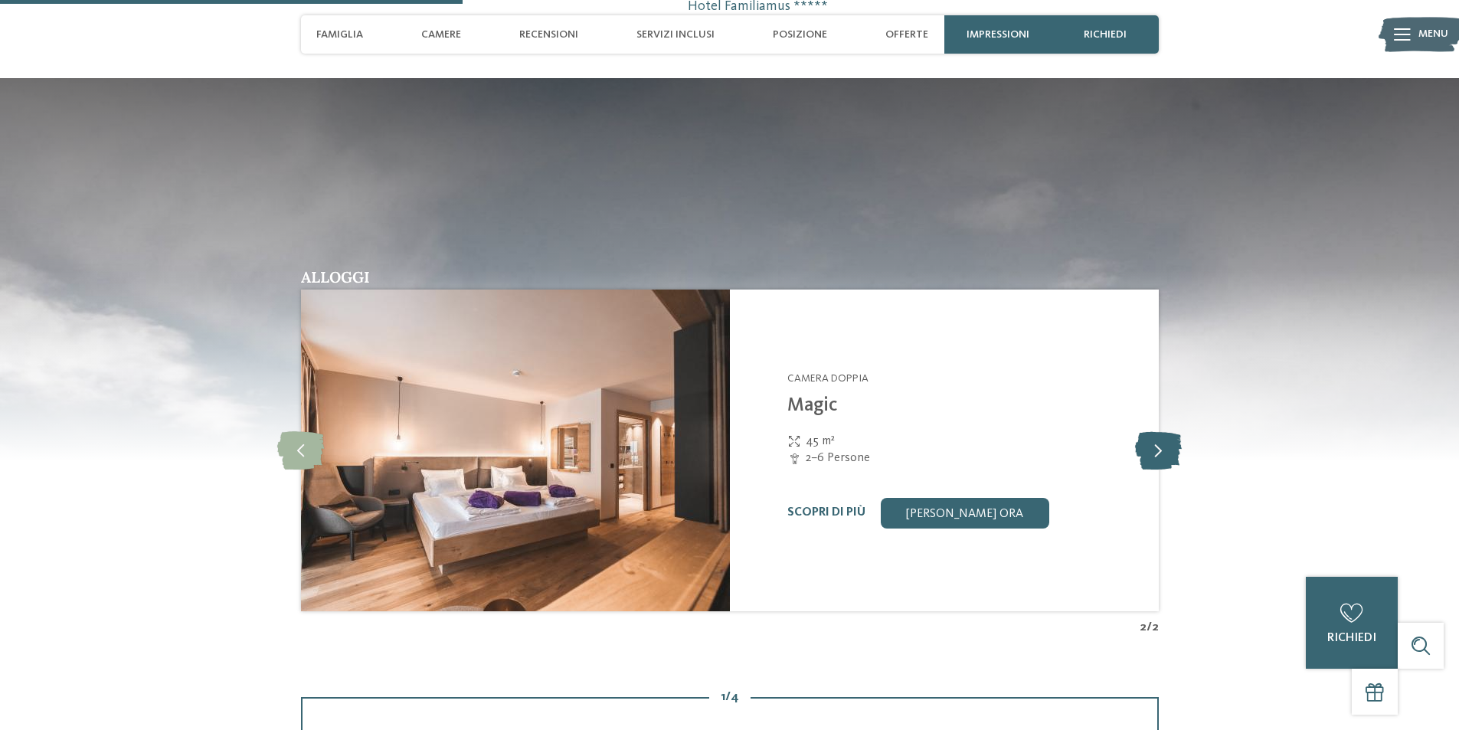
click at [1145, 444] on icon at bounding box center [1158, 450] width 47 height 38
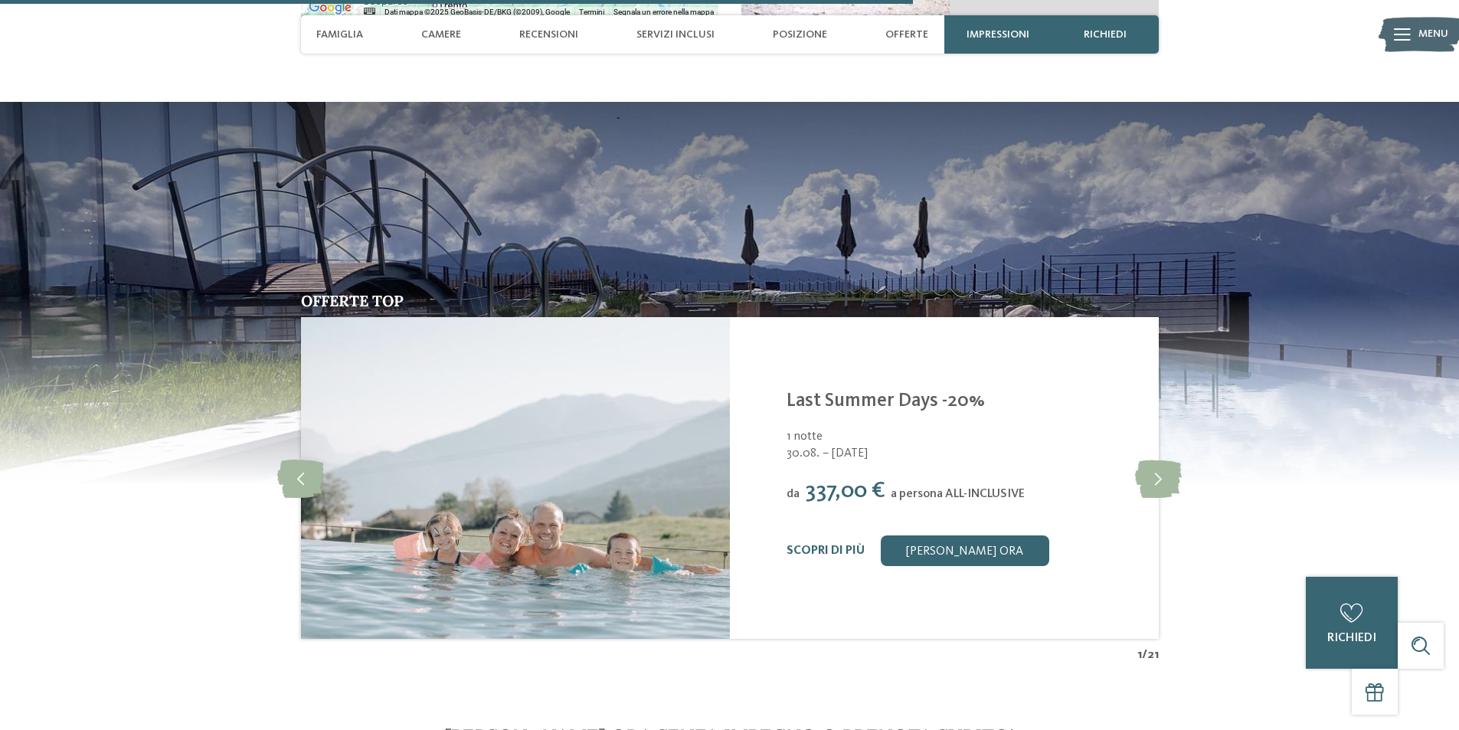
scroll to position [3493, 0]
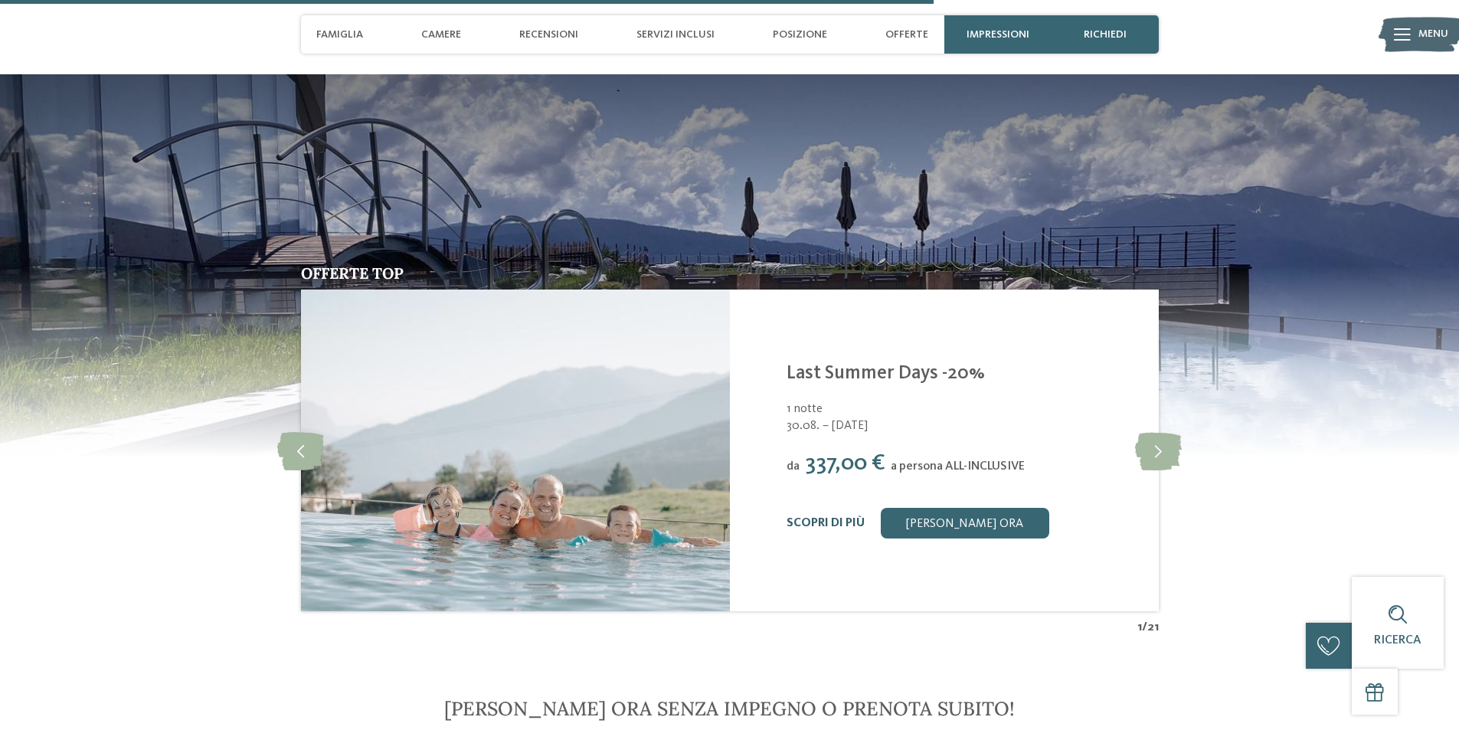
click at [838, 525] on link "Scopri di più" at bounding box center [825, 523] width 78 height 12
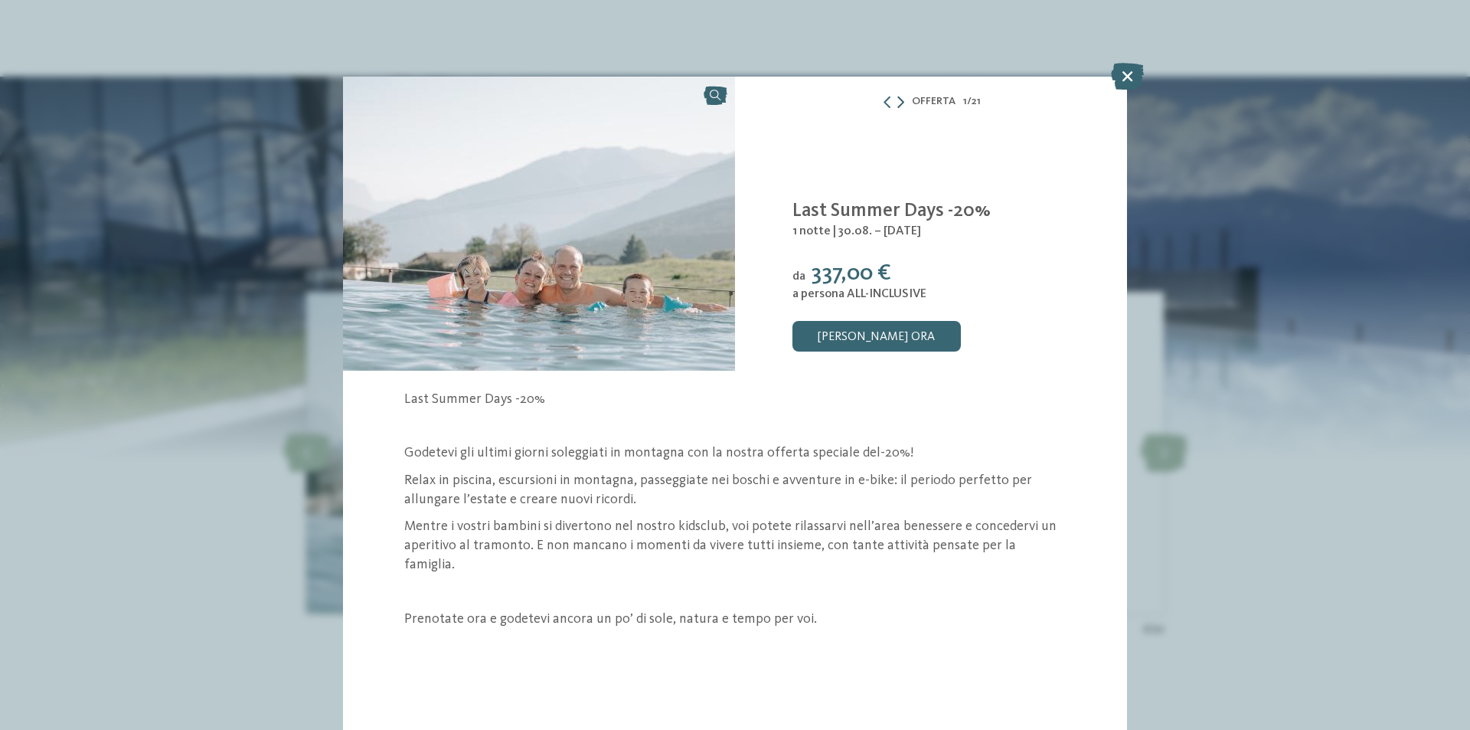
click at [899, 101] on icon at bounding box center [900, 102] width 7 height 12
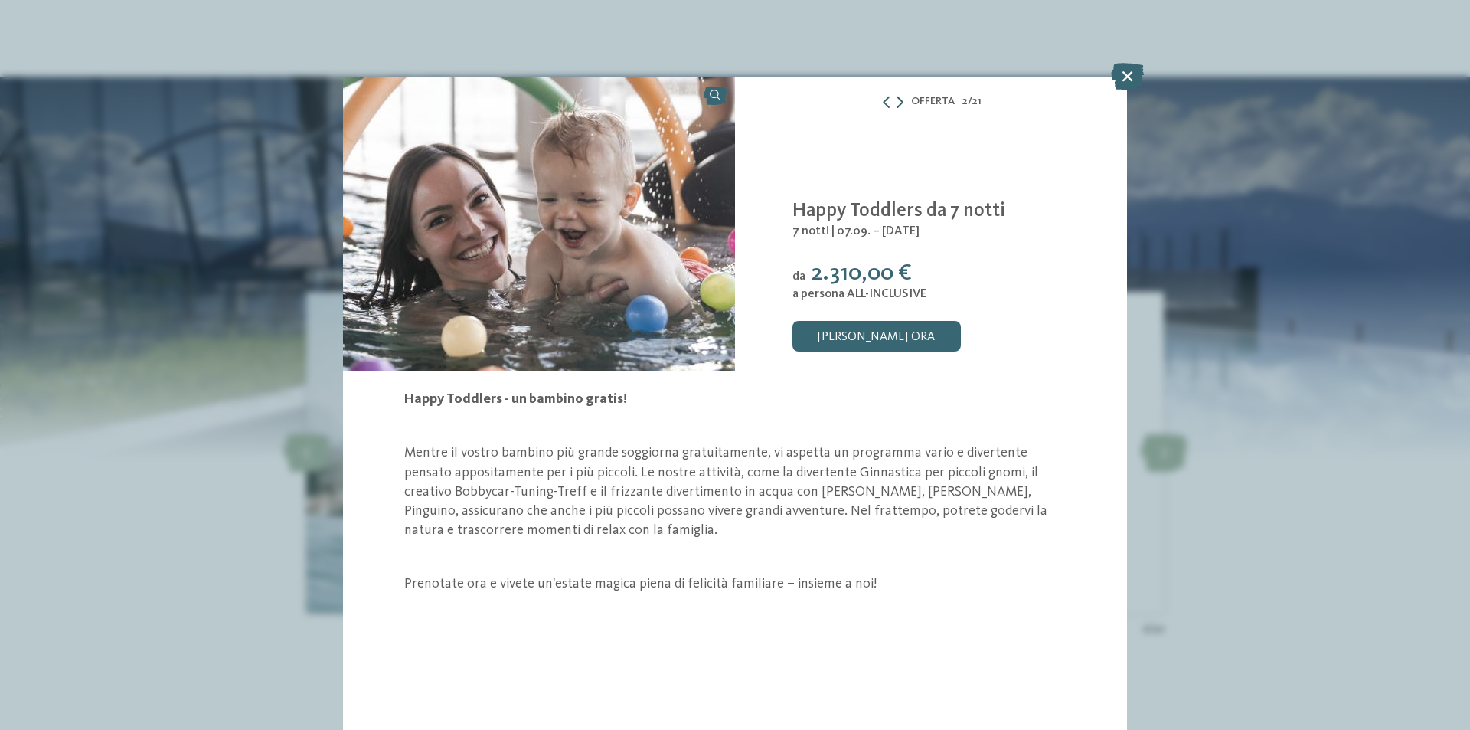
click at [899, 101] on icon at bounding box center [900, 102] width 7 height 12
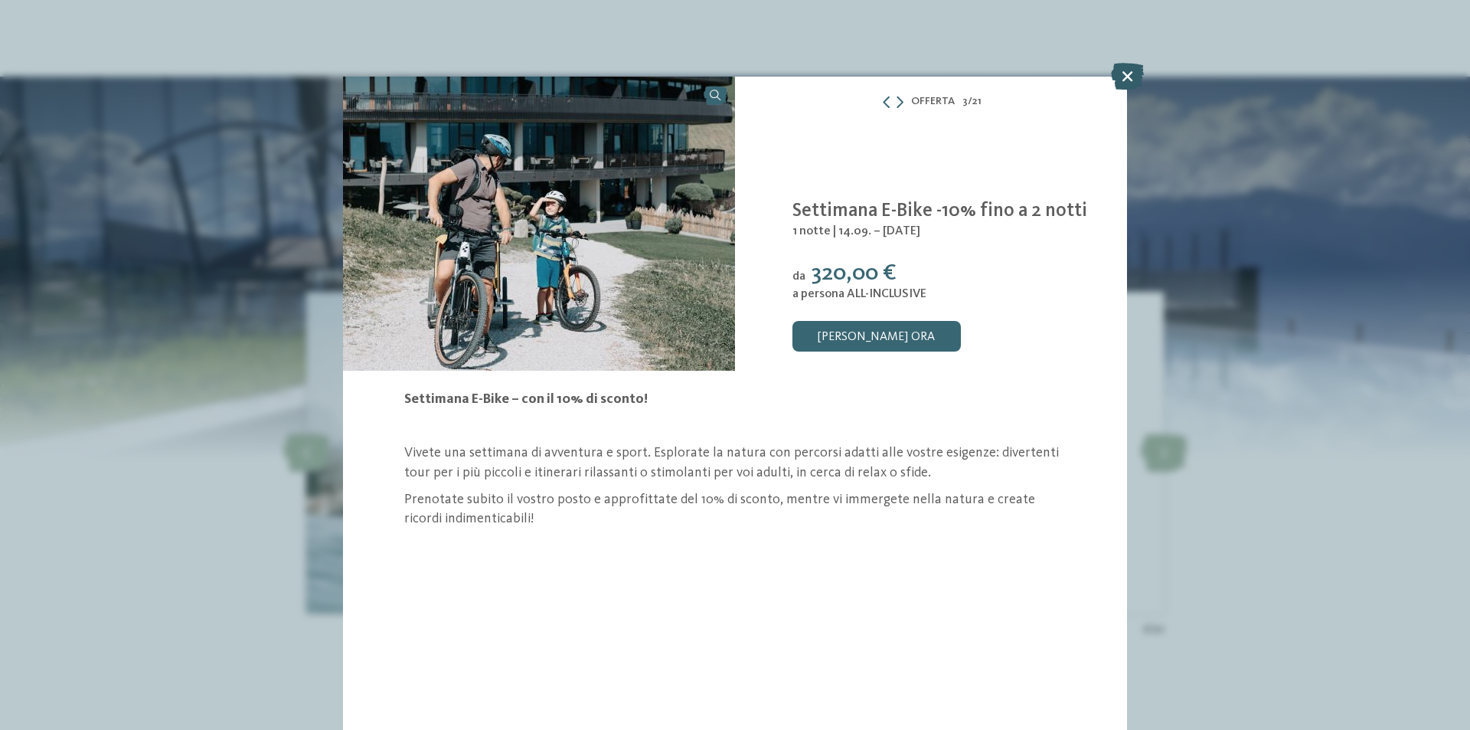
click at [1130, 74] on icon at bounding box center [1127, 76] width 33 height 27
